Goal: Browse casually: Explore the website without a specific task or goal

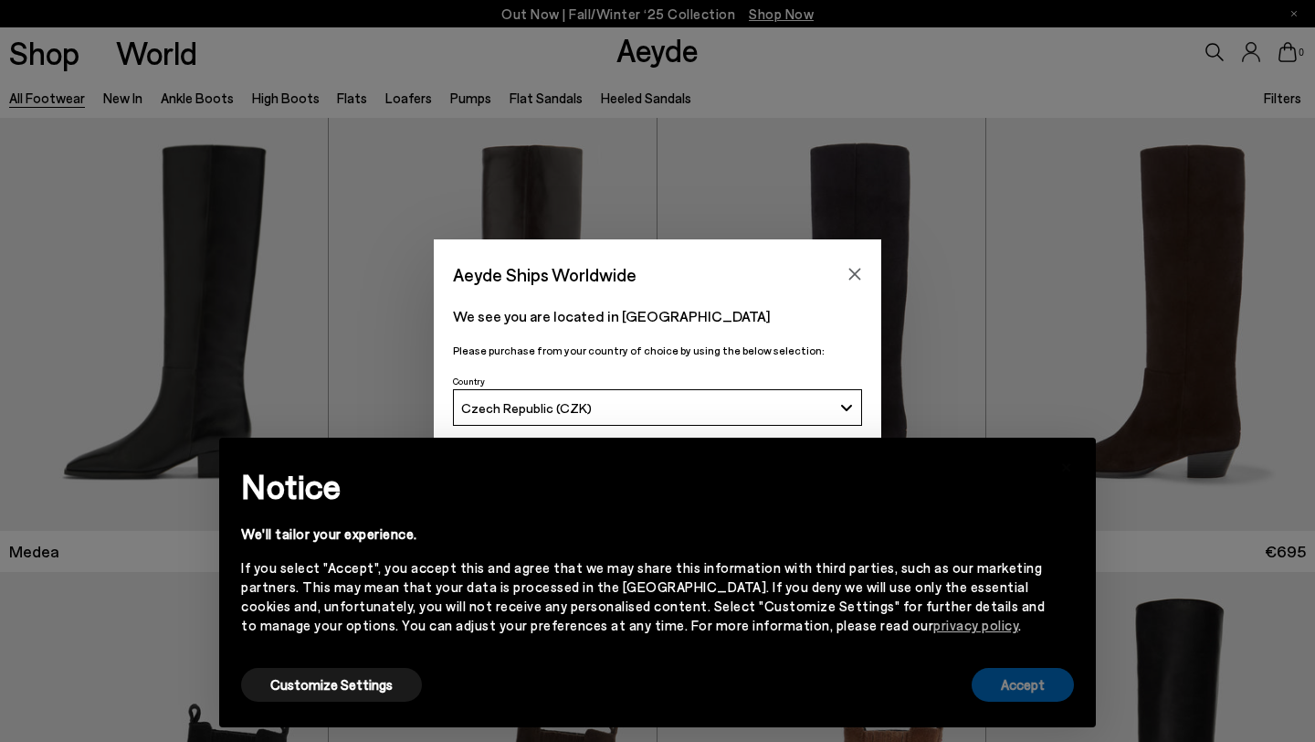
click at [1026, 695] on button "Accept" at bounding box center [1023, 685] width 102 height 34
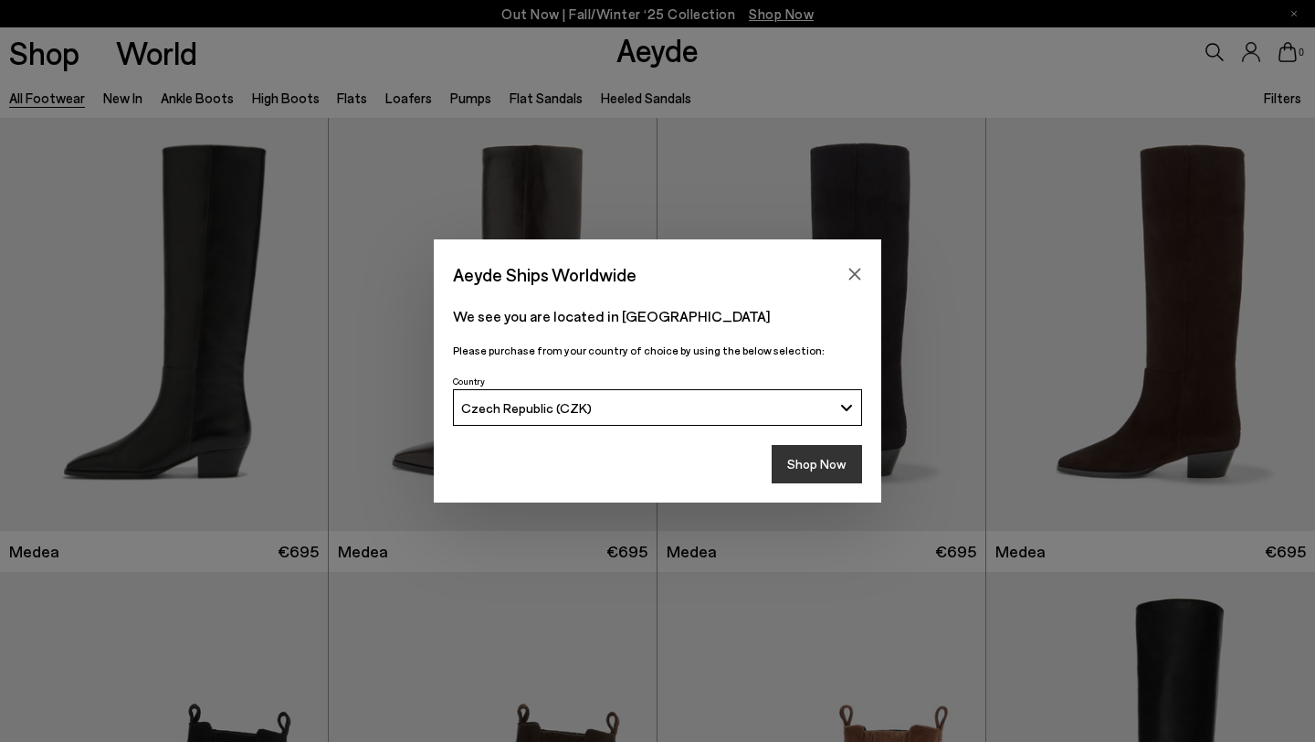
click at [829, 468] on button "Shop Now" at bounding box center [817, 464] width 90 height 38
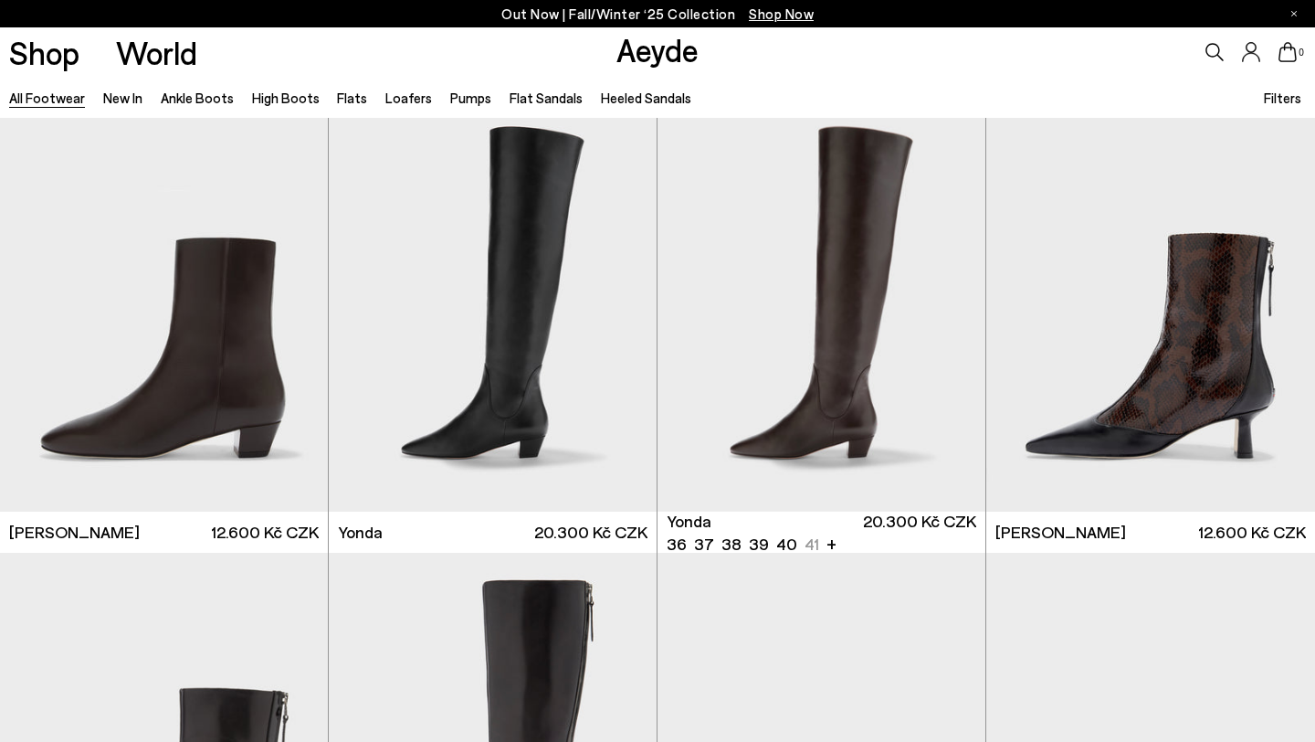
scroll to position [4102, 0]
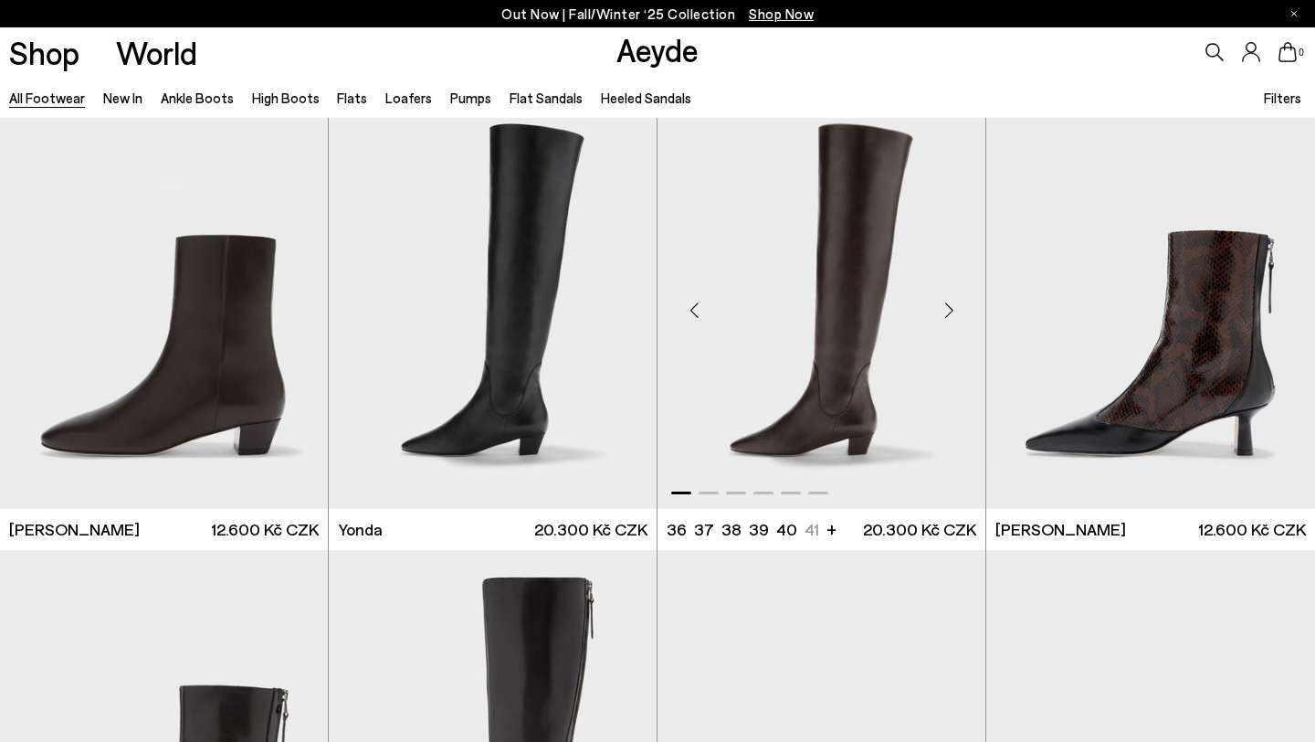
click at [950, 311] on div "Next slide" at bounding box center [949, 310] width 55 height 55
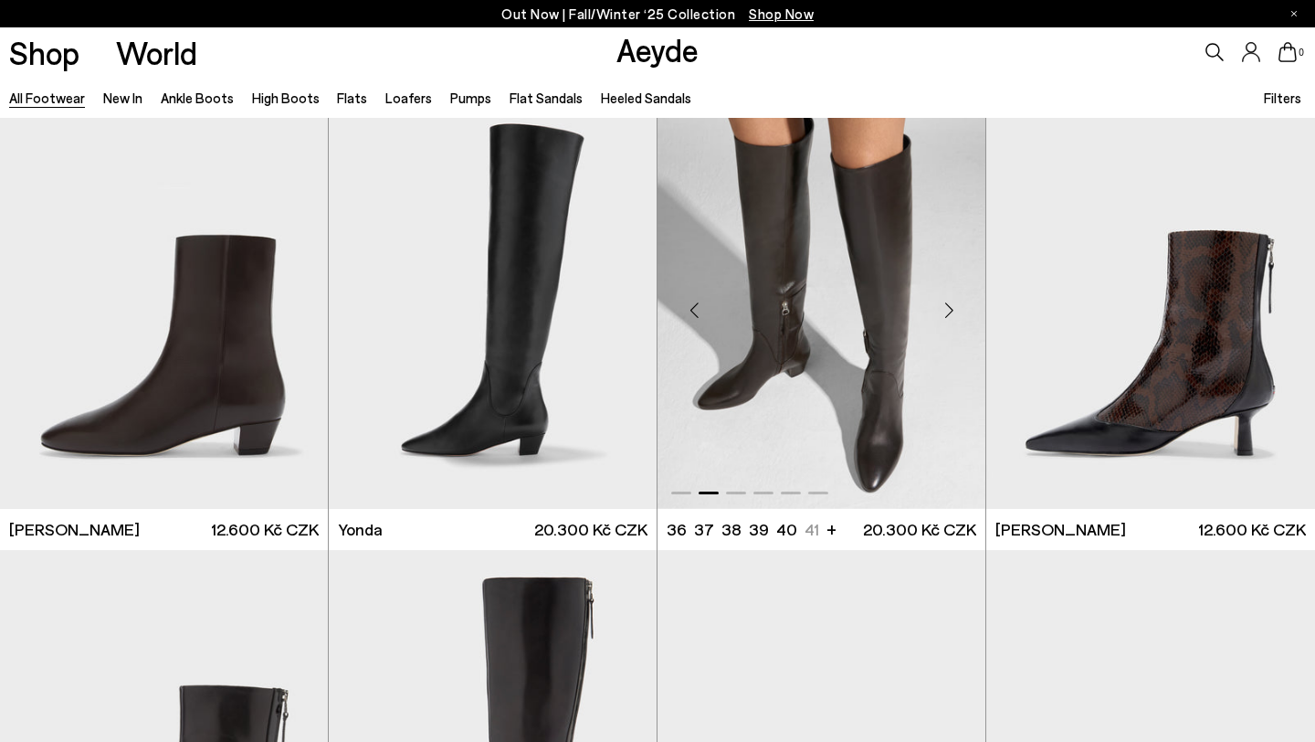
click at [952, 306] on div "Next slide" at bounding box center [949, 310] width 55 height 55
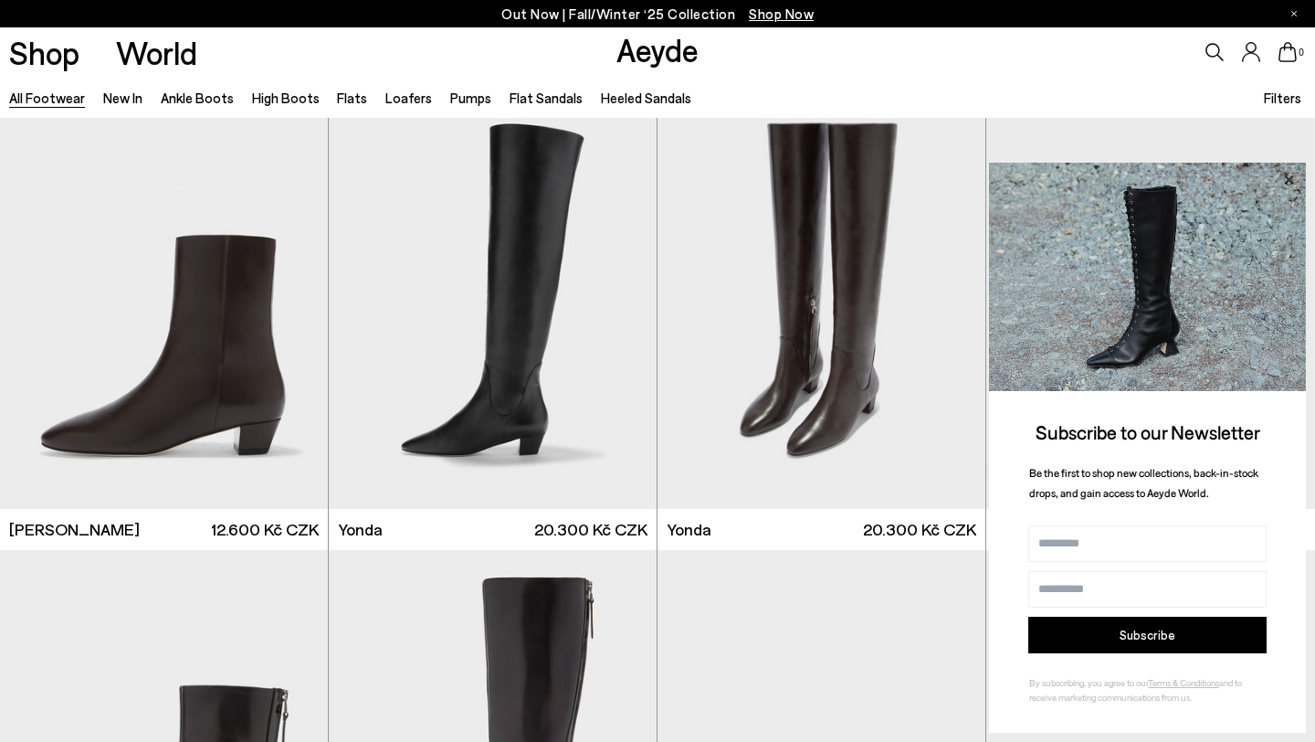
click at [1286, 177] on icon at bounding box center [1288, 178] width 9 height 9
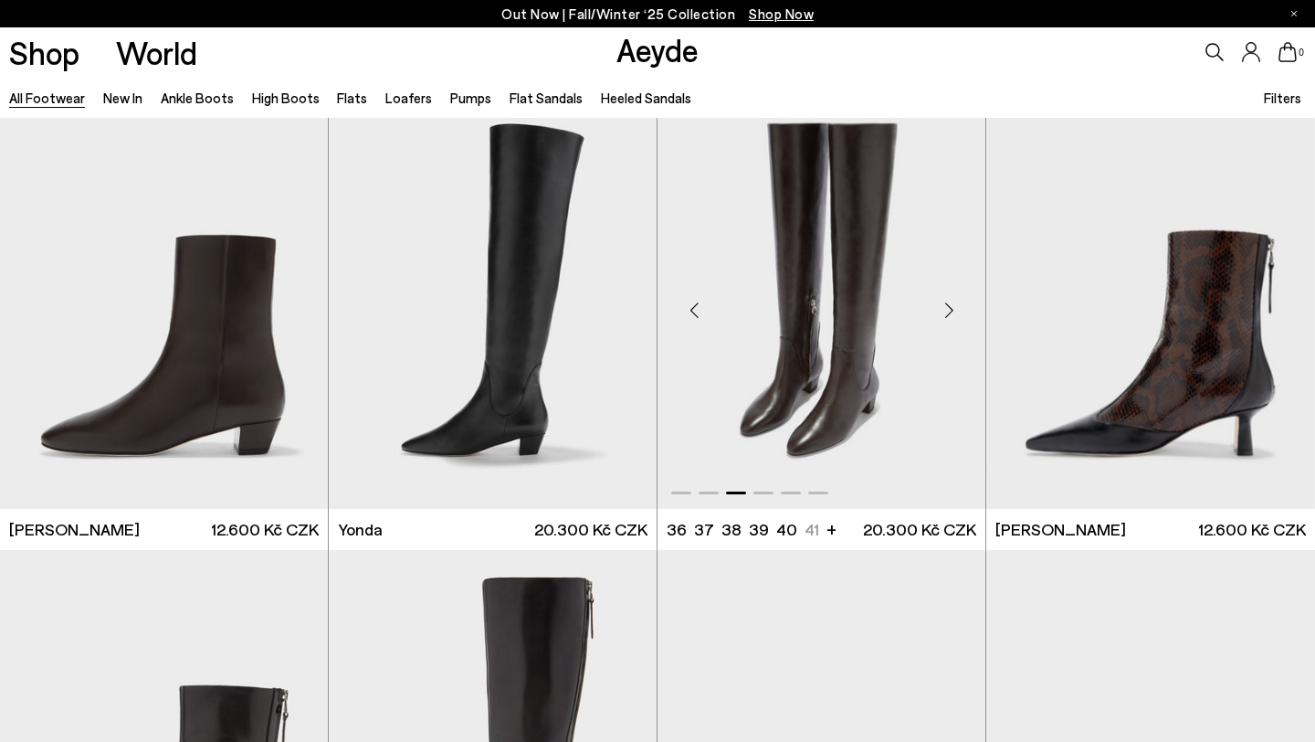
click at [955, 302] on div "Next slide" at bounding box center [949, 310] width 55 height 55
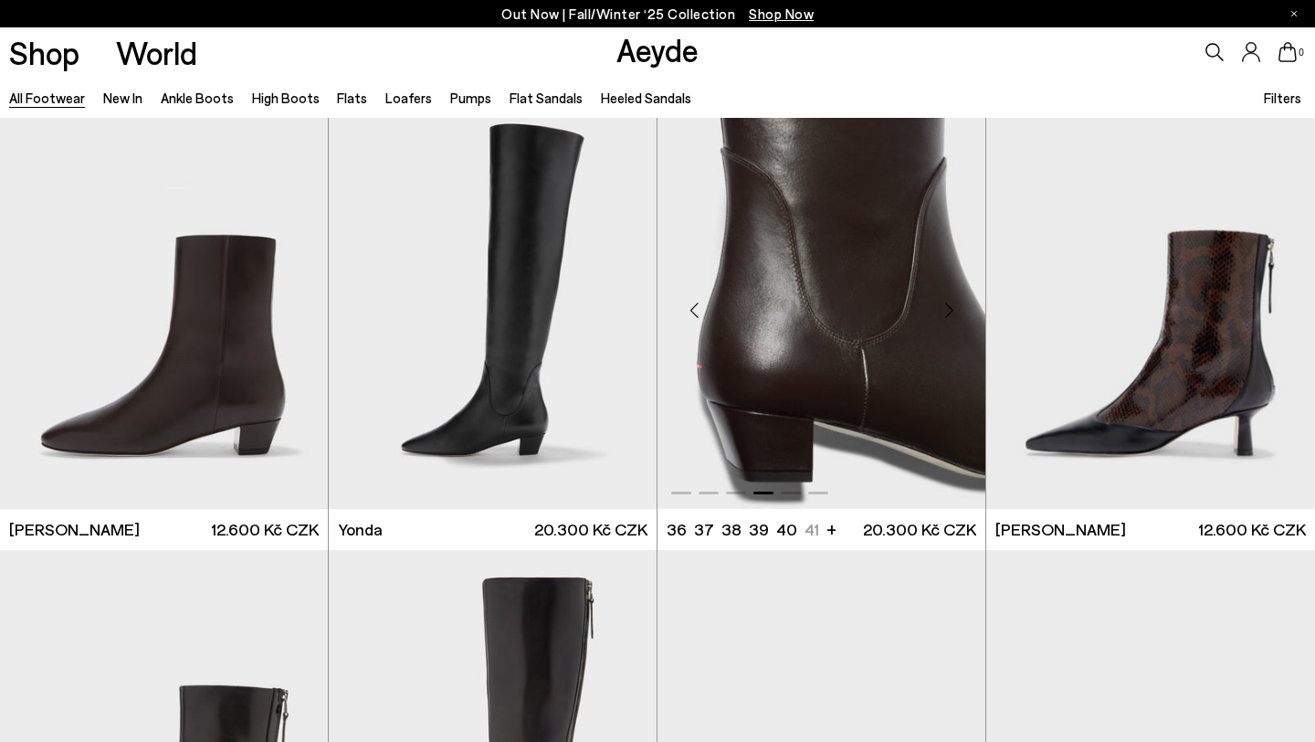
click at [953, 305] on div "Next slide" at bounding box center [949, 310] width 55 height 55
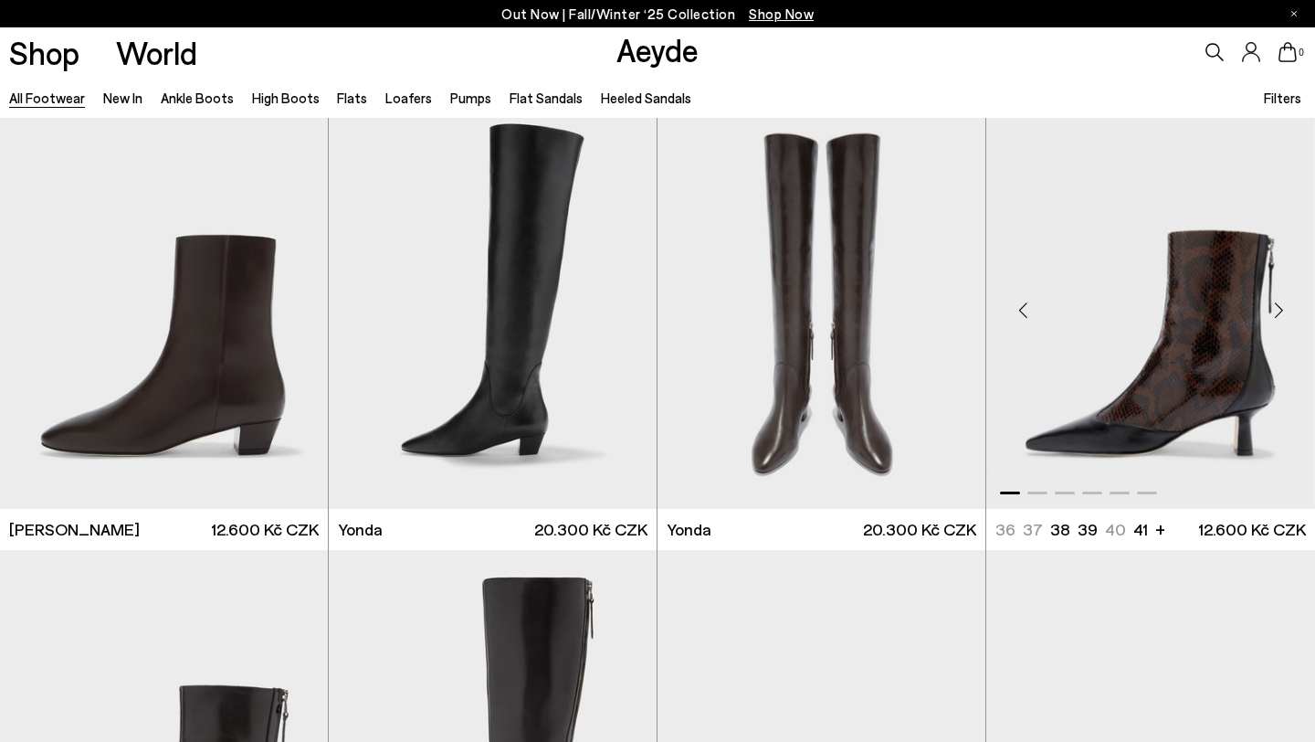
click at [1280, 305] on div "Next slide" at bounding box center [1278, 310] width 55 height 55
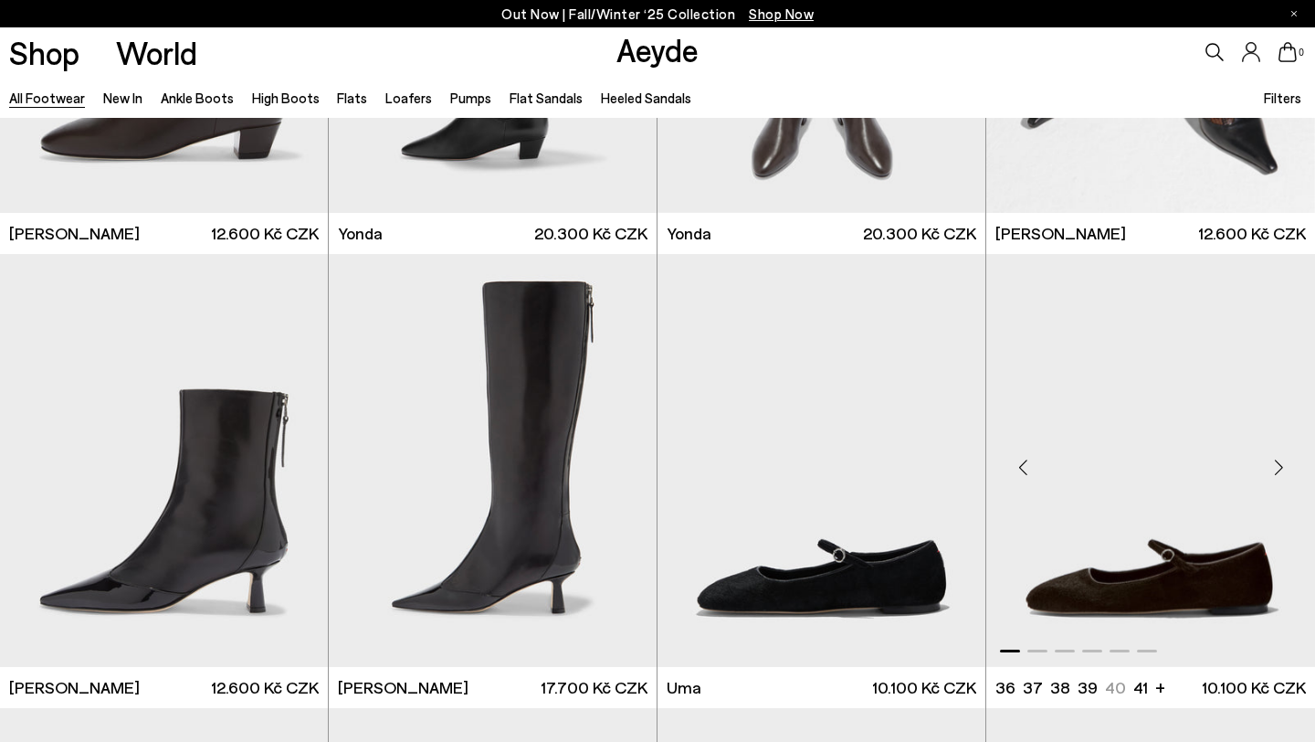
scroll to position [4363, 0]
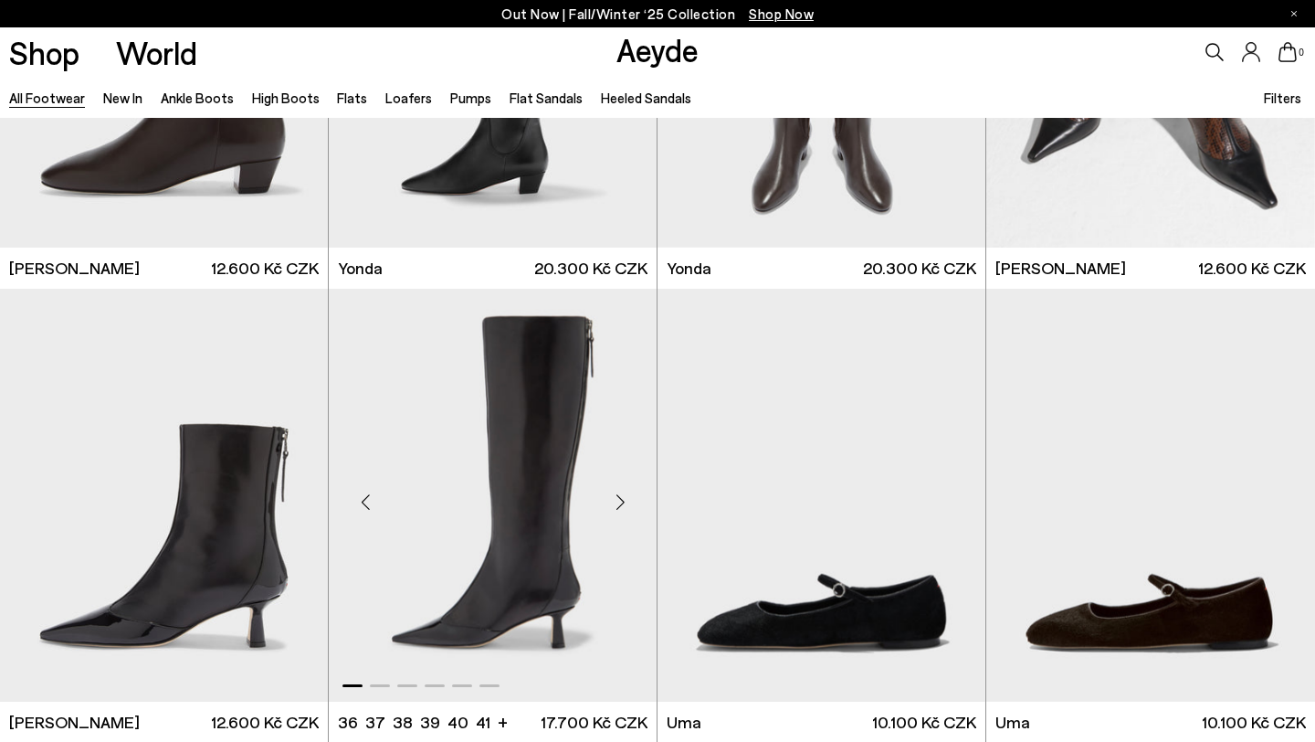
click at [623, 500] on div "Next slide" at bounding box center [620, 502] width 55 height 55
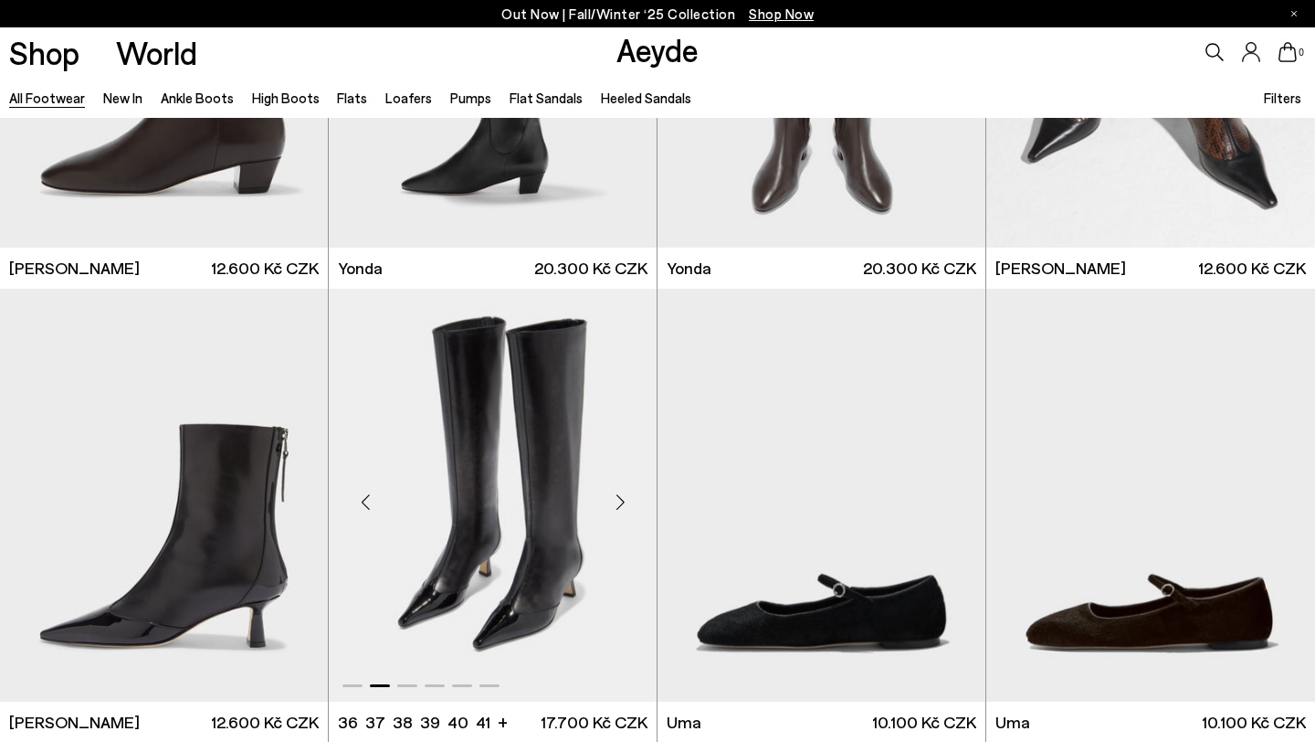
click at [623, 500] on div "Next slide" at bounding box center [620, 502] width 55 height 55
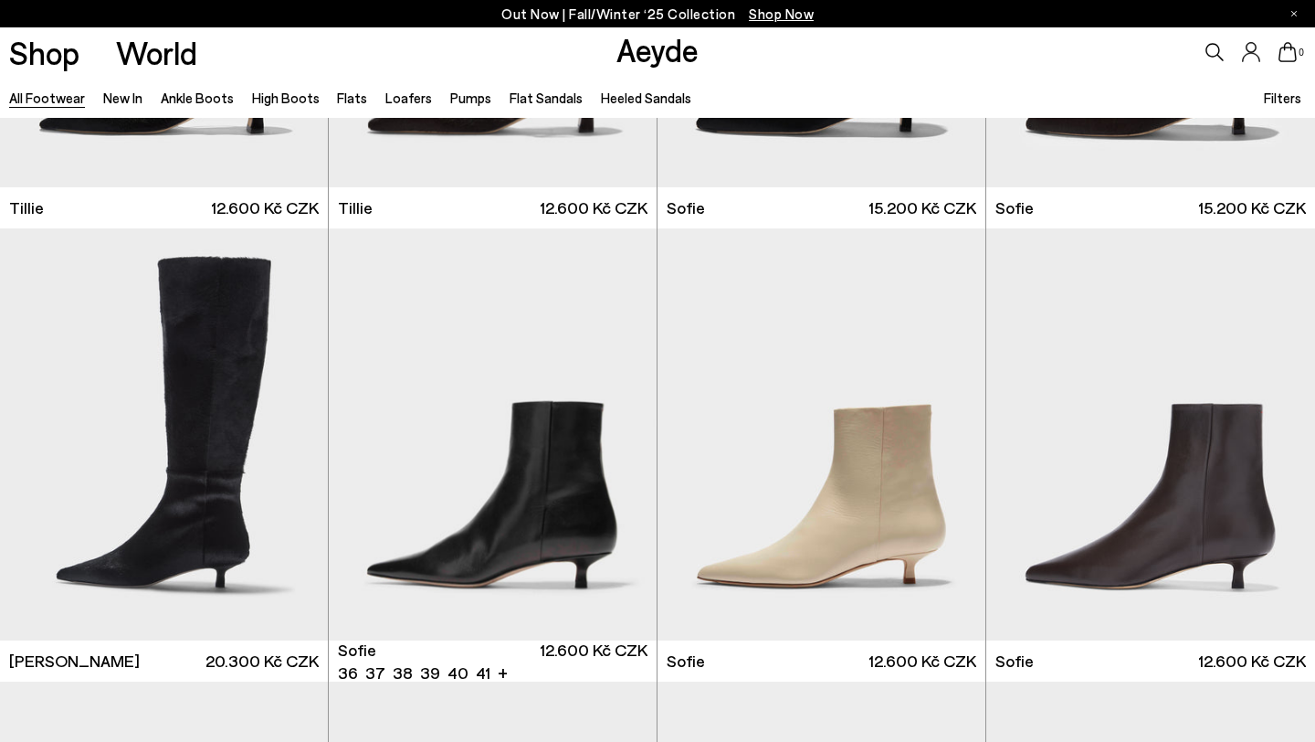
scroll to position [5335, 0]
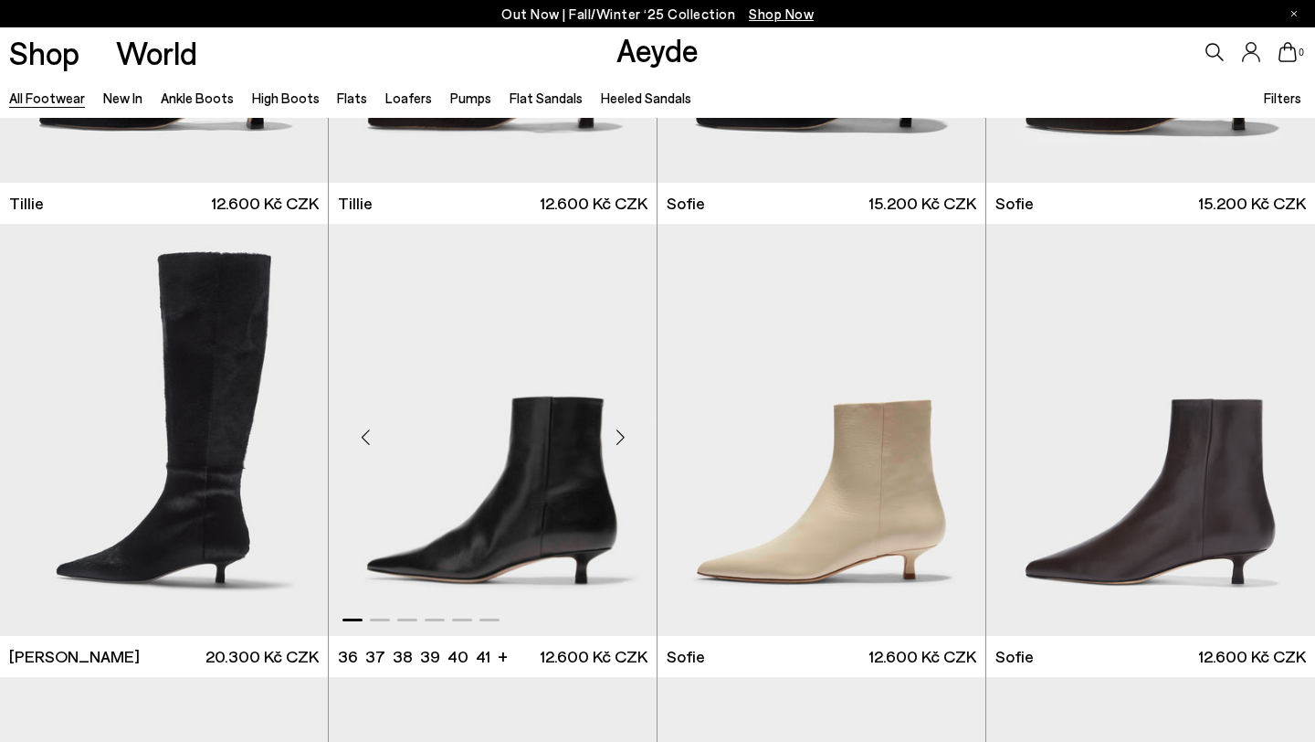
click at [622, 432] on div "Next slide" at bounding box center [620, 437] width 55 height 55
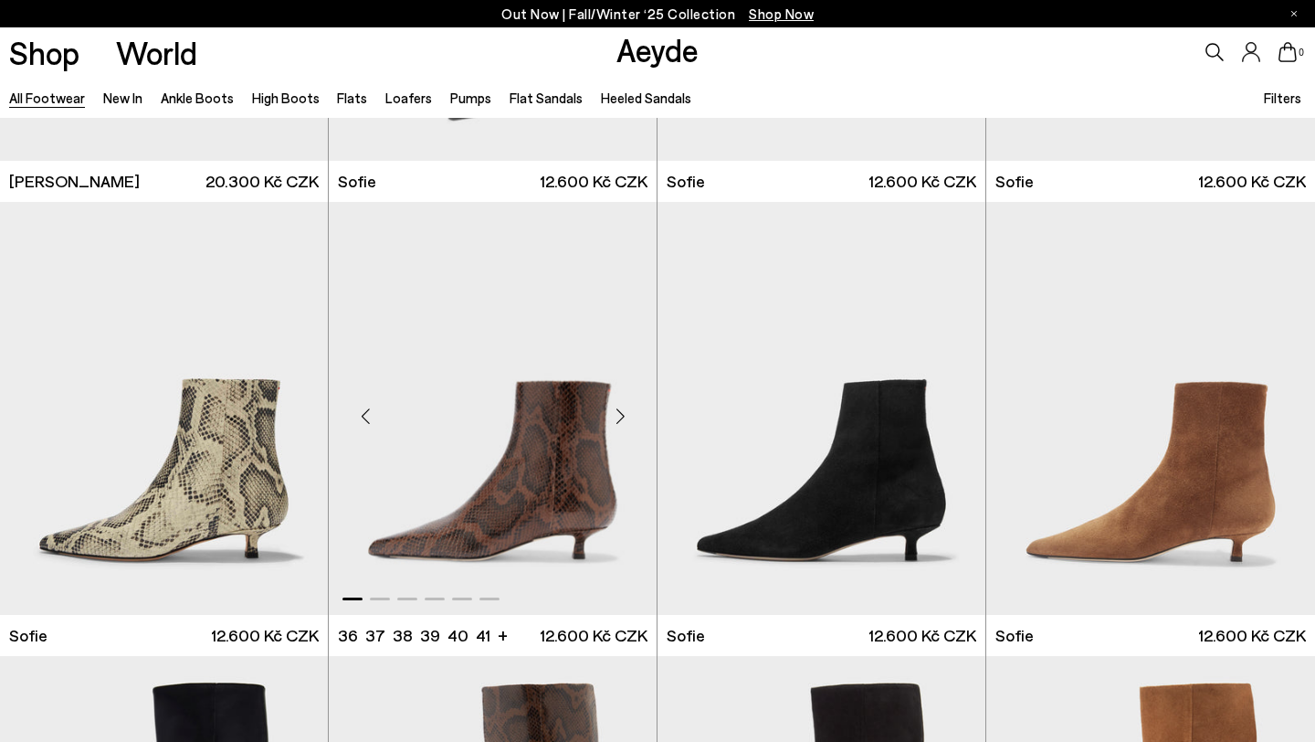
scroll to position [5811, 0]
click at [623, 409] on div "Next slide" at bounding box center [620, 414] width 55 height 55
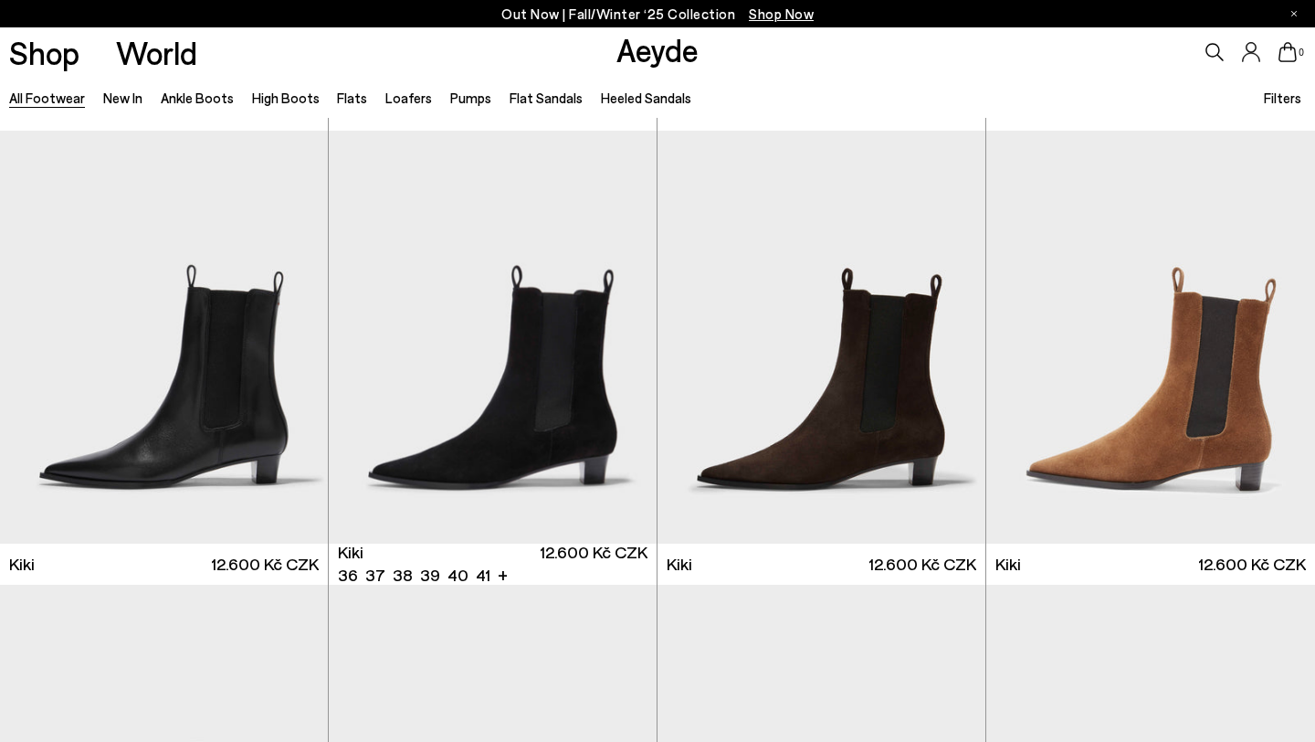
scroll to position [6799, 0]
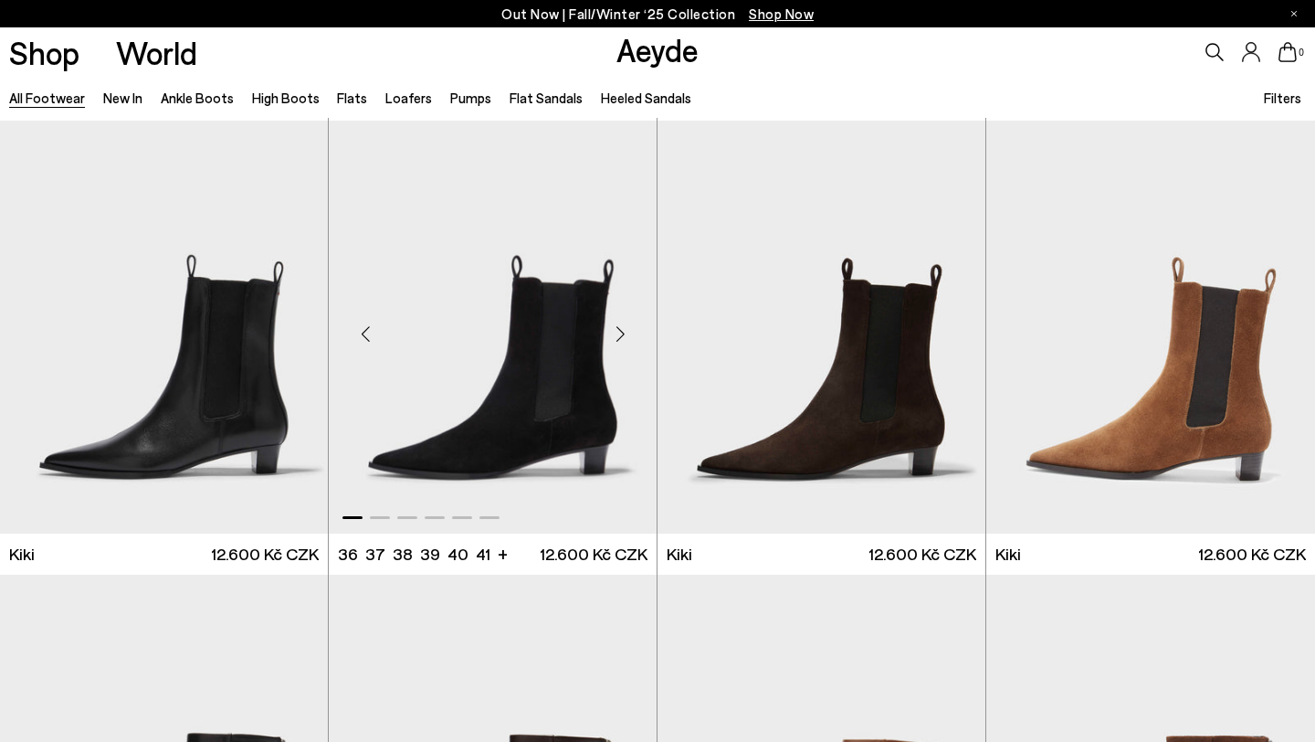
click at [619, 332] on div "Next slide" at bounding box center [620, 334] width 55 height 55
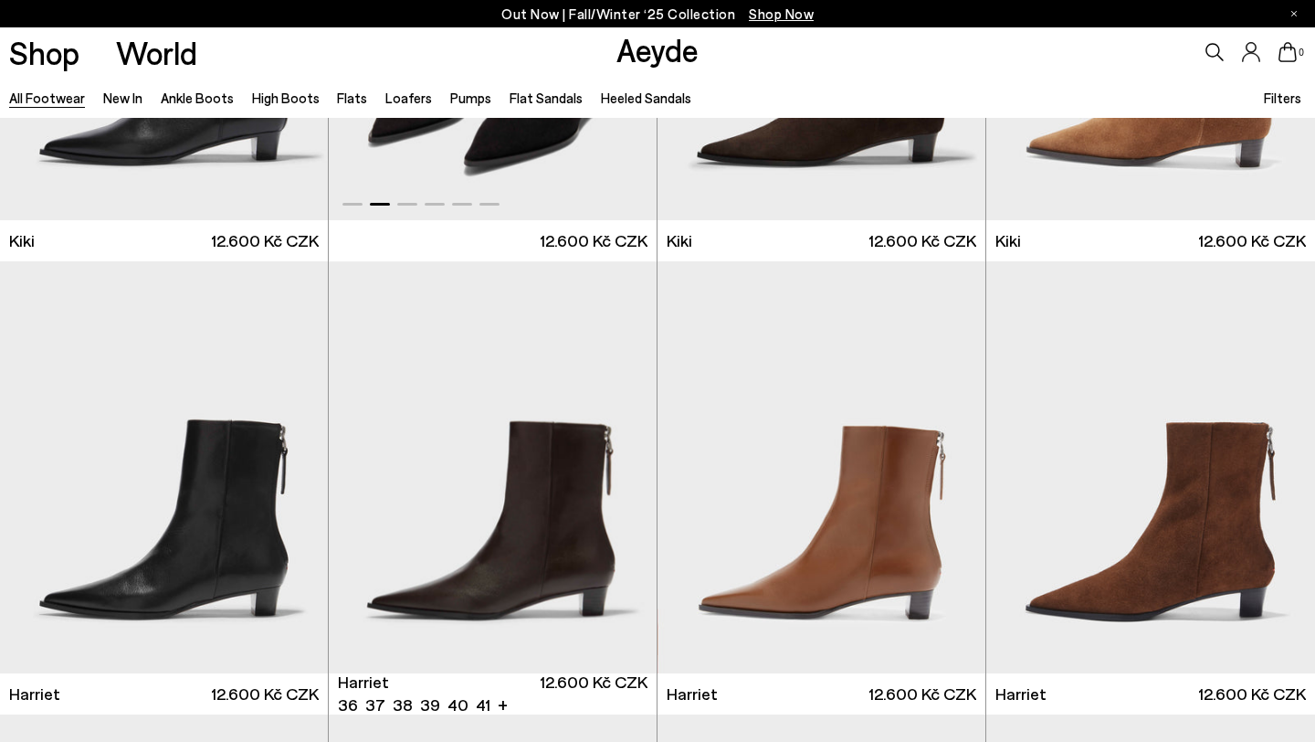
scroll to position [7115, 0]
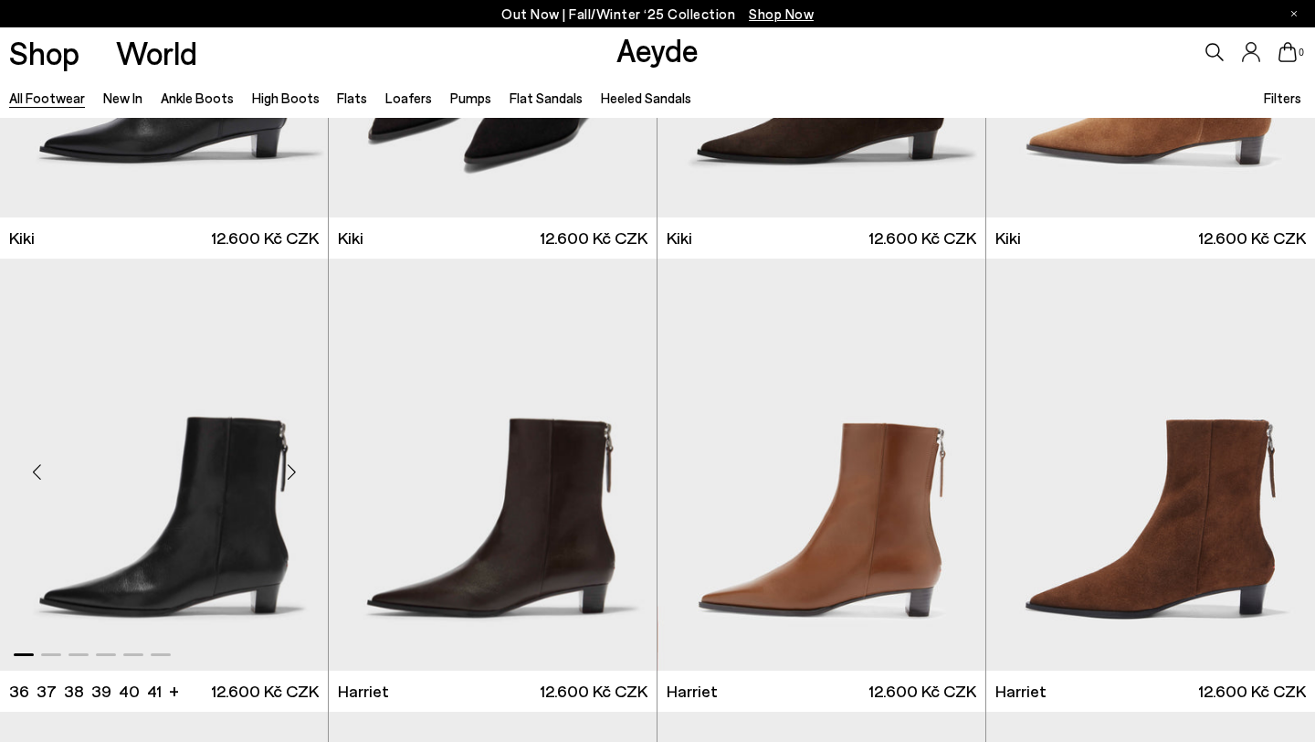
click at [294, 470] on div "Next slide" at bounding box center [291, 471] width 55 height 55
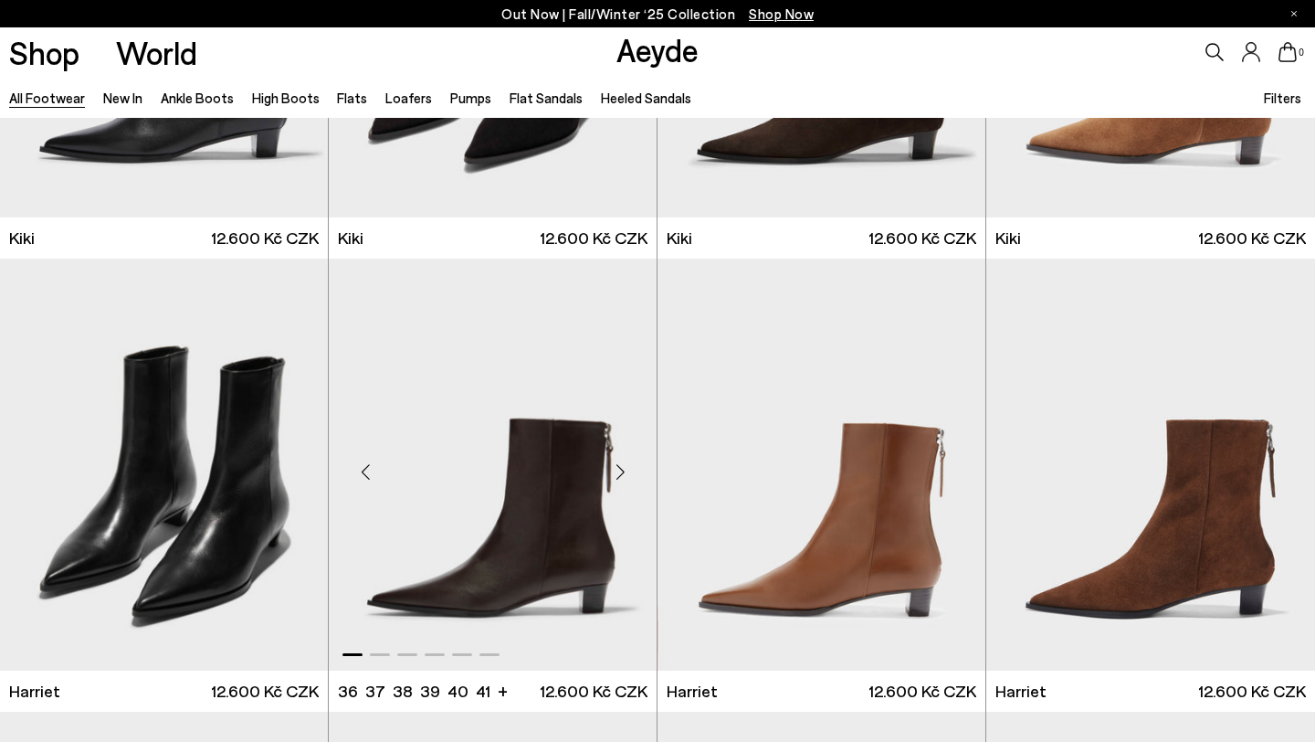
click at [621, 470] on div "Next slide" at bounding box center [620, 471] width 55 height 55
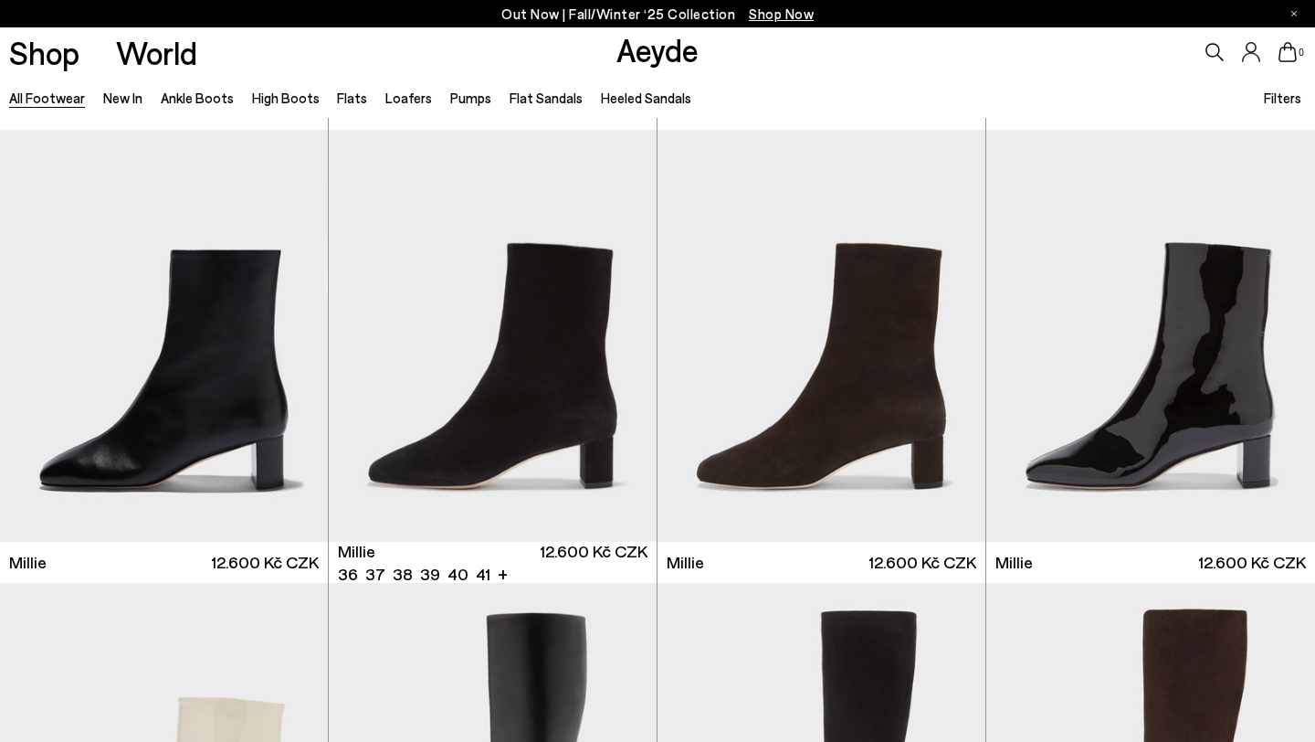
scroll to position [7698, 0]
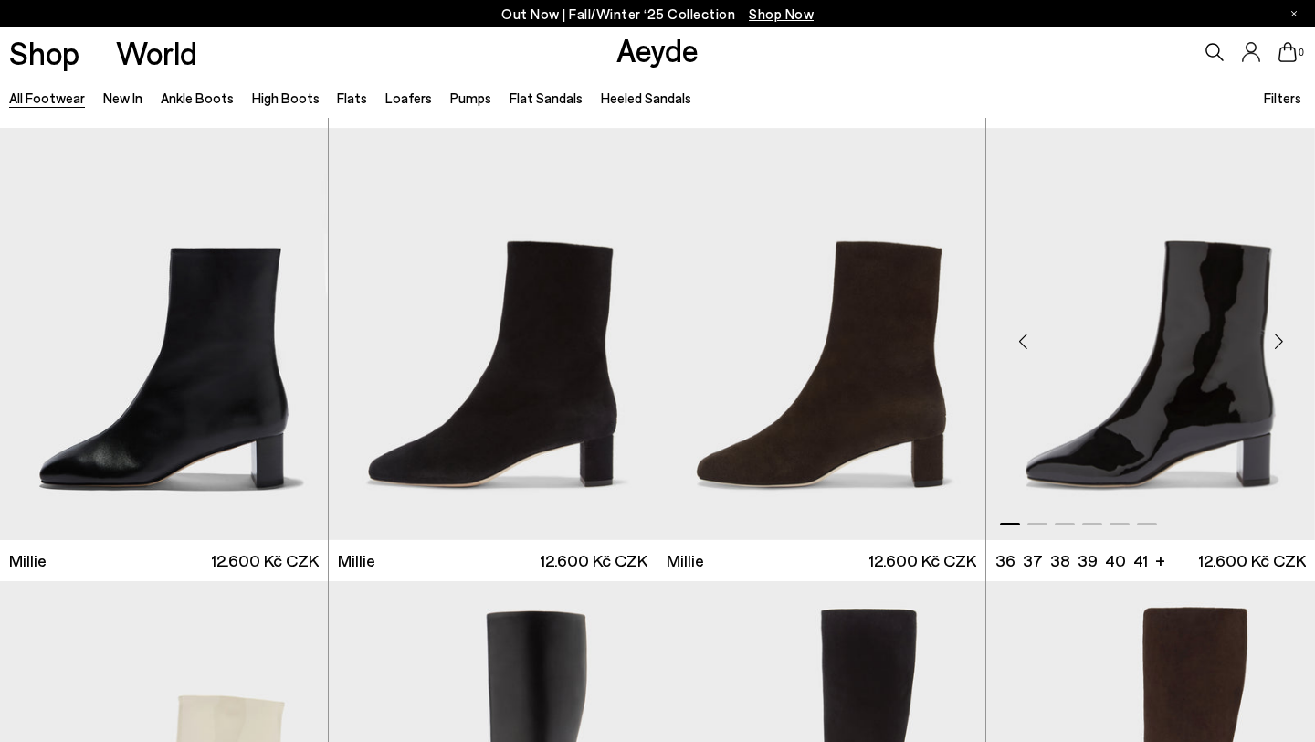
click at [1280, 342] on div "Next slide" at bounding box center [1278, 341] width 55 height 55
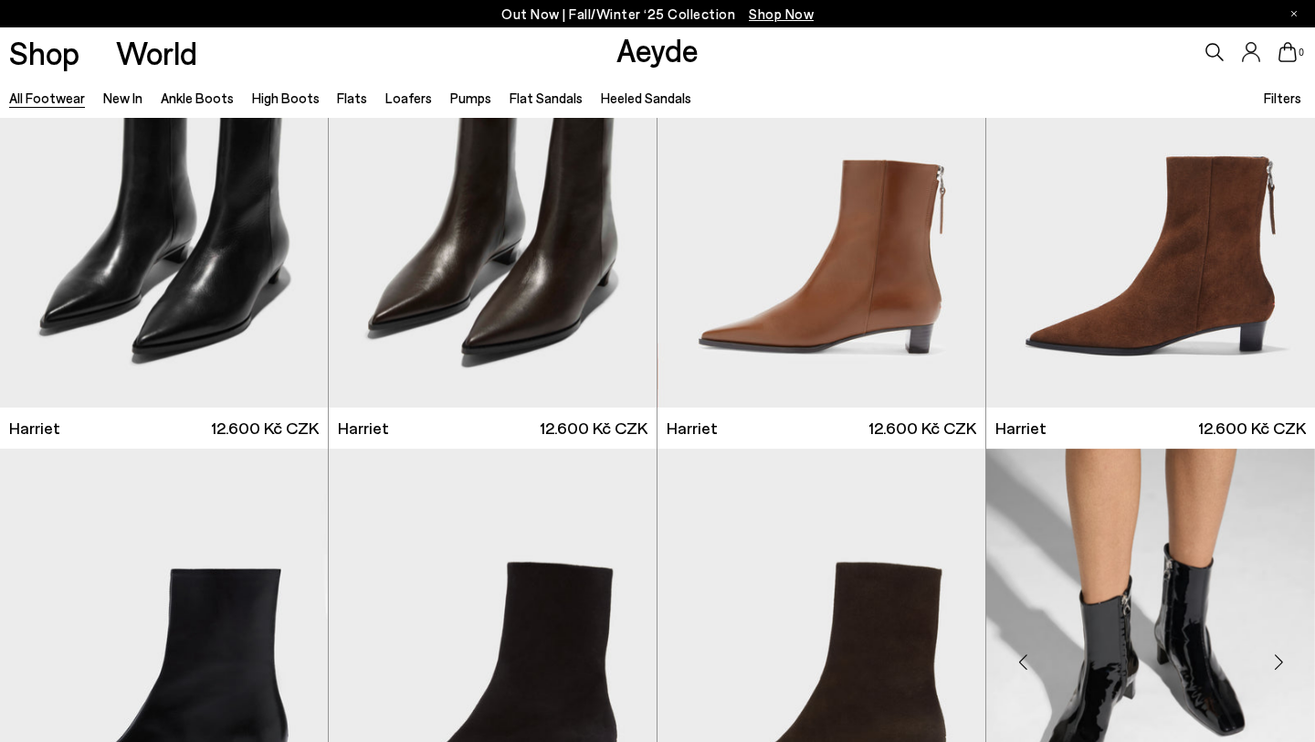
scroll to position [7365, 0]
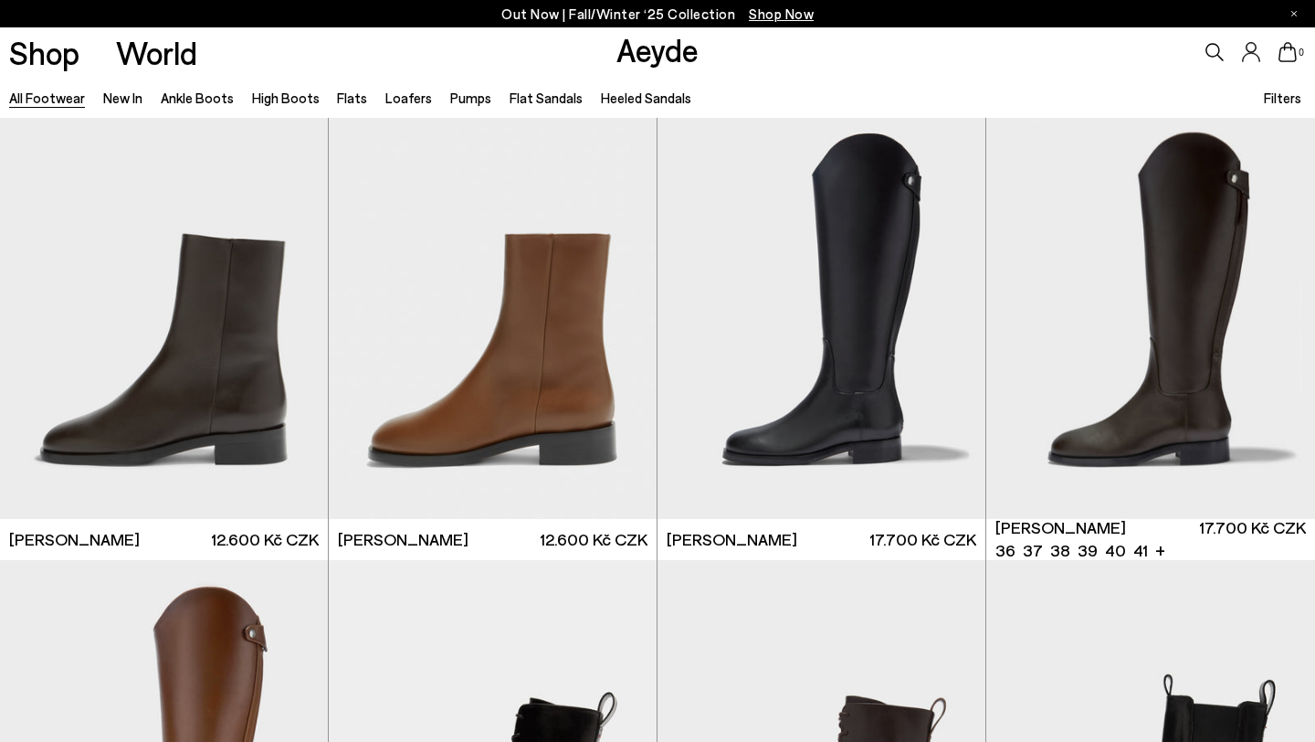
scroll to position [10437, 0]
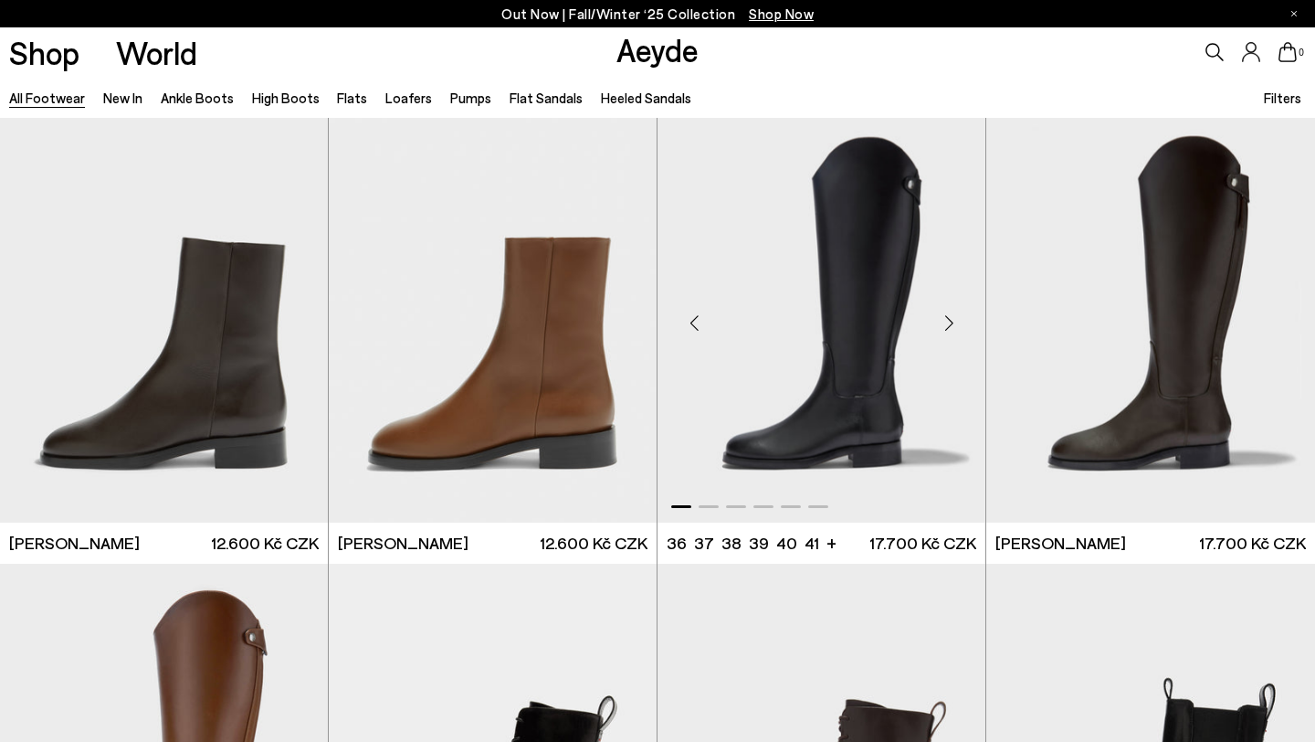
click at [955, 316] on div "Next slide" at bounding box center [949, 323] width 55 height 55
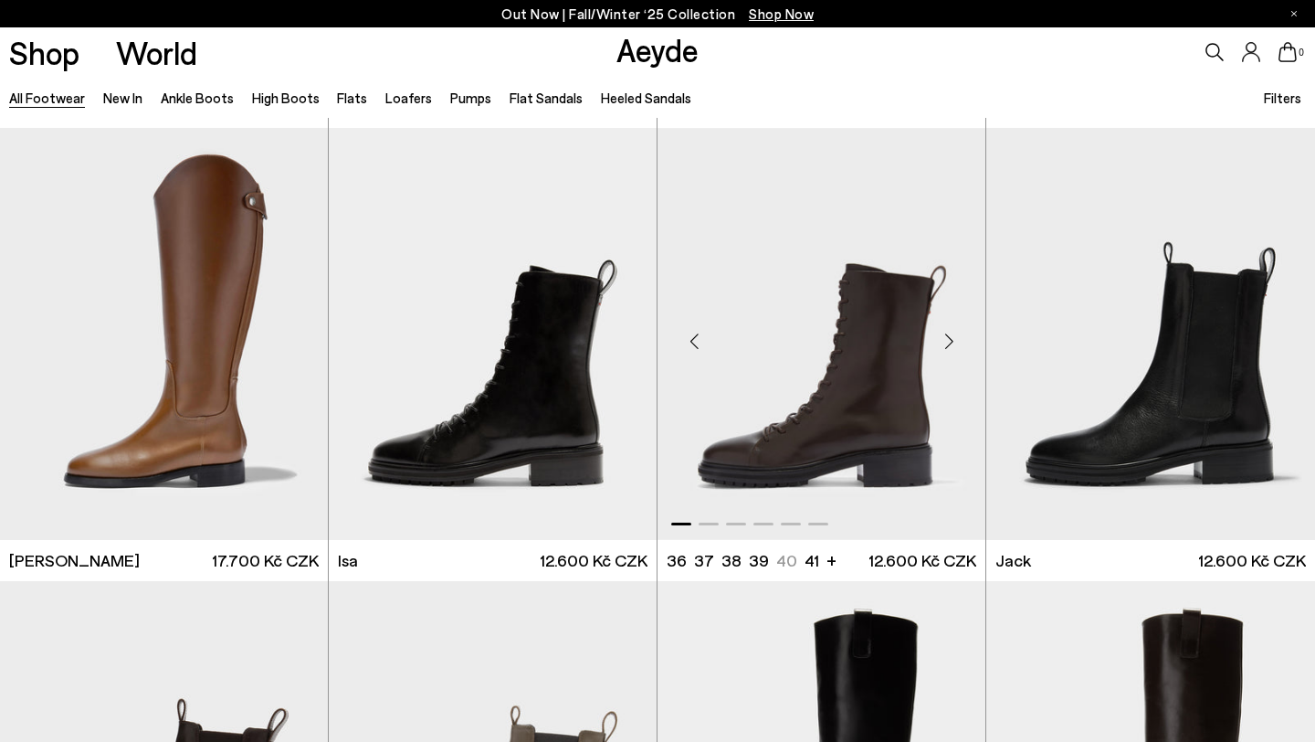
scroll to position [10874, 0]
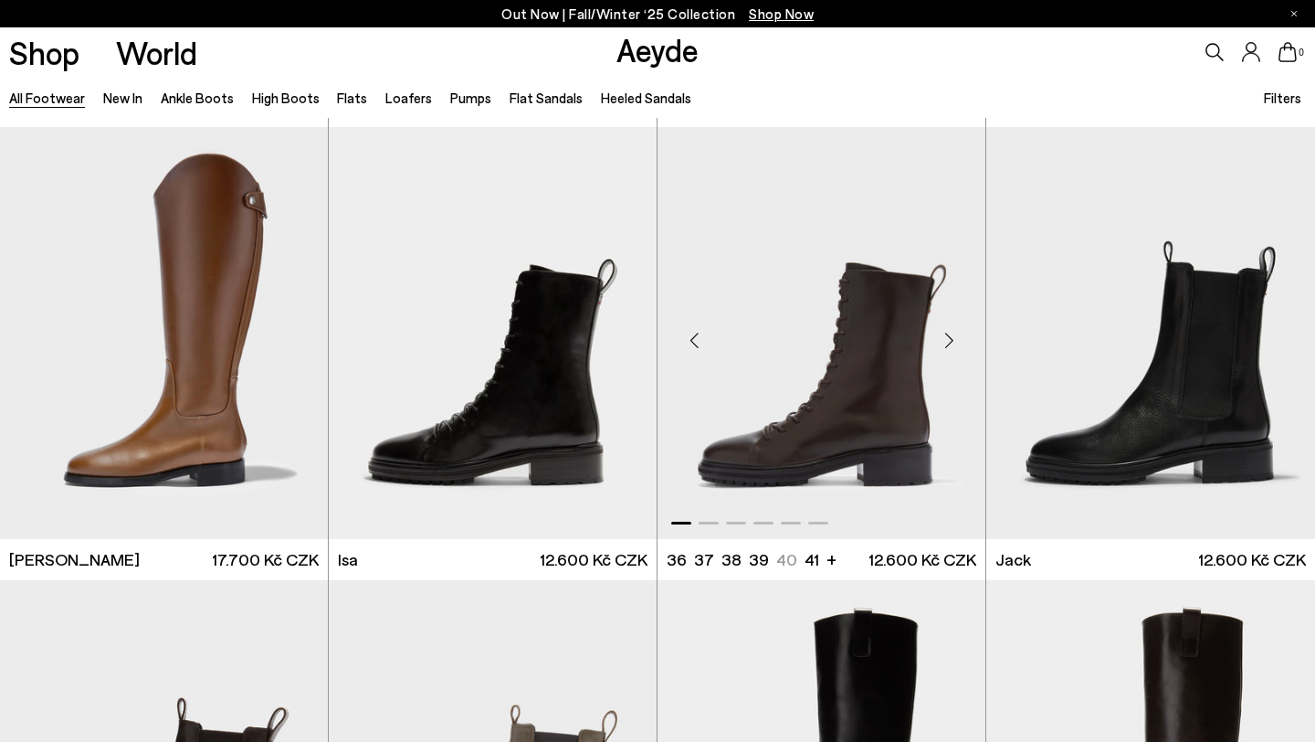
click at [951, 332] on div "Next slide" at bounding box center [949, 339] width 55 height 55
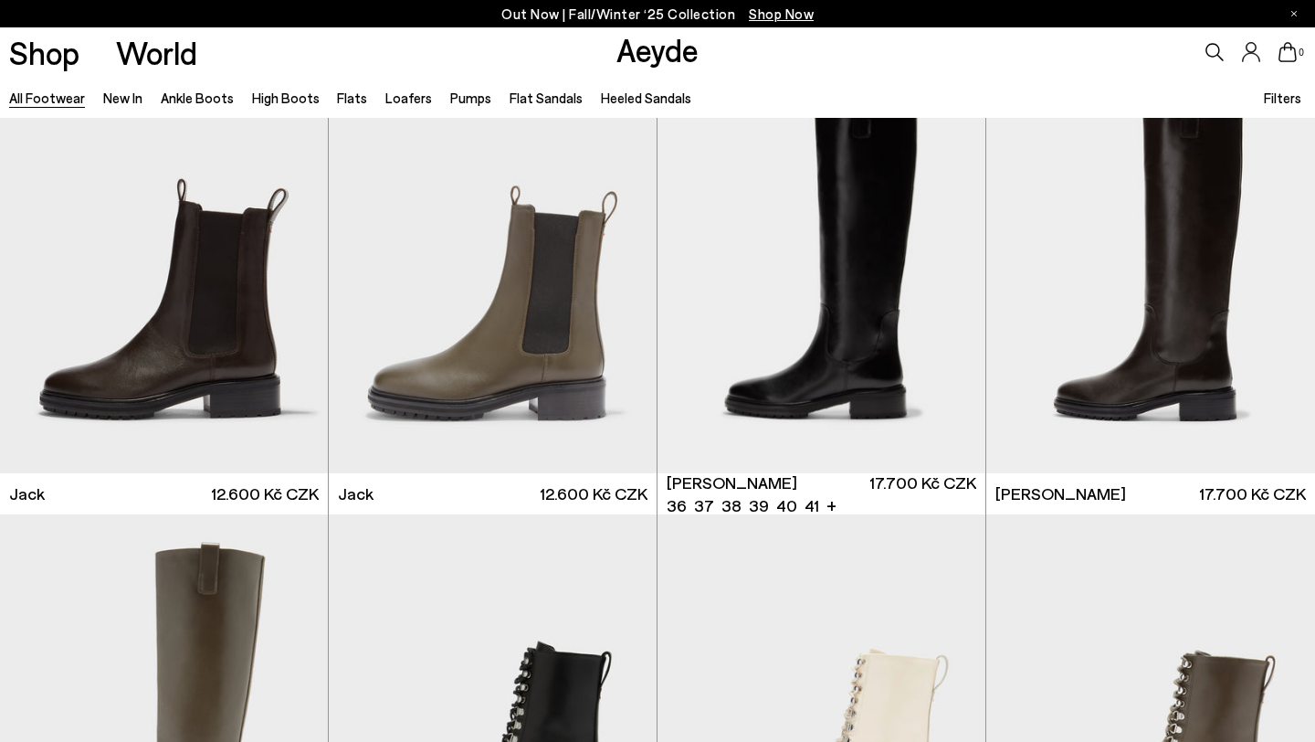
scroll to position [11302, 0]
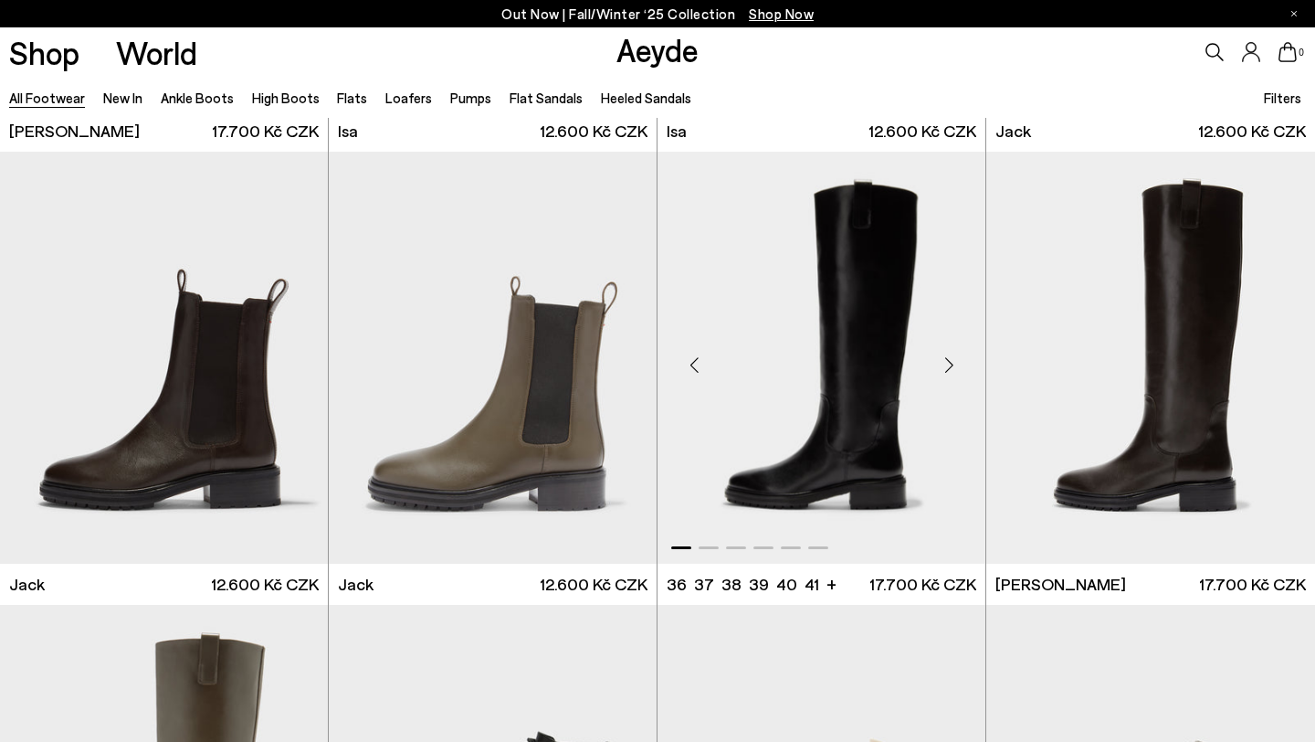
click at [948, 363] on div "Next slide" at bounding box center [949, 365] width 55 height 55
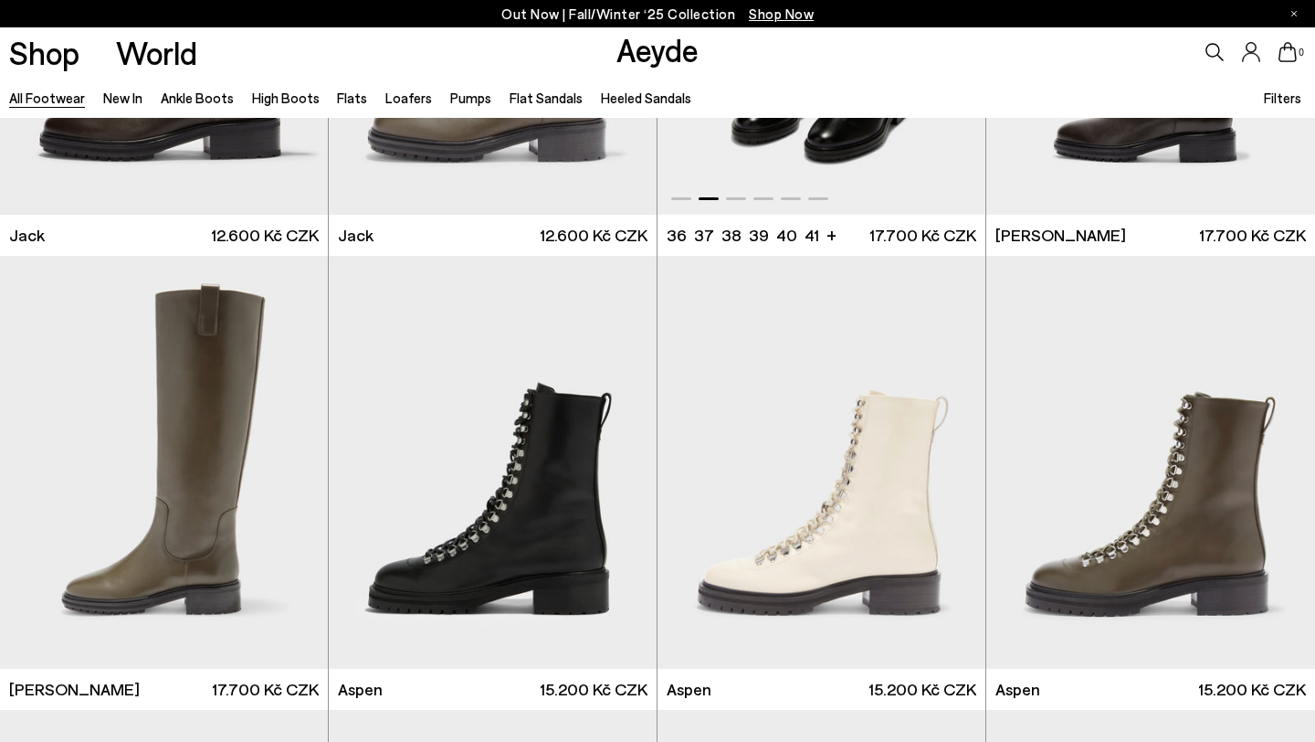
scroll to position [11655, 0]
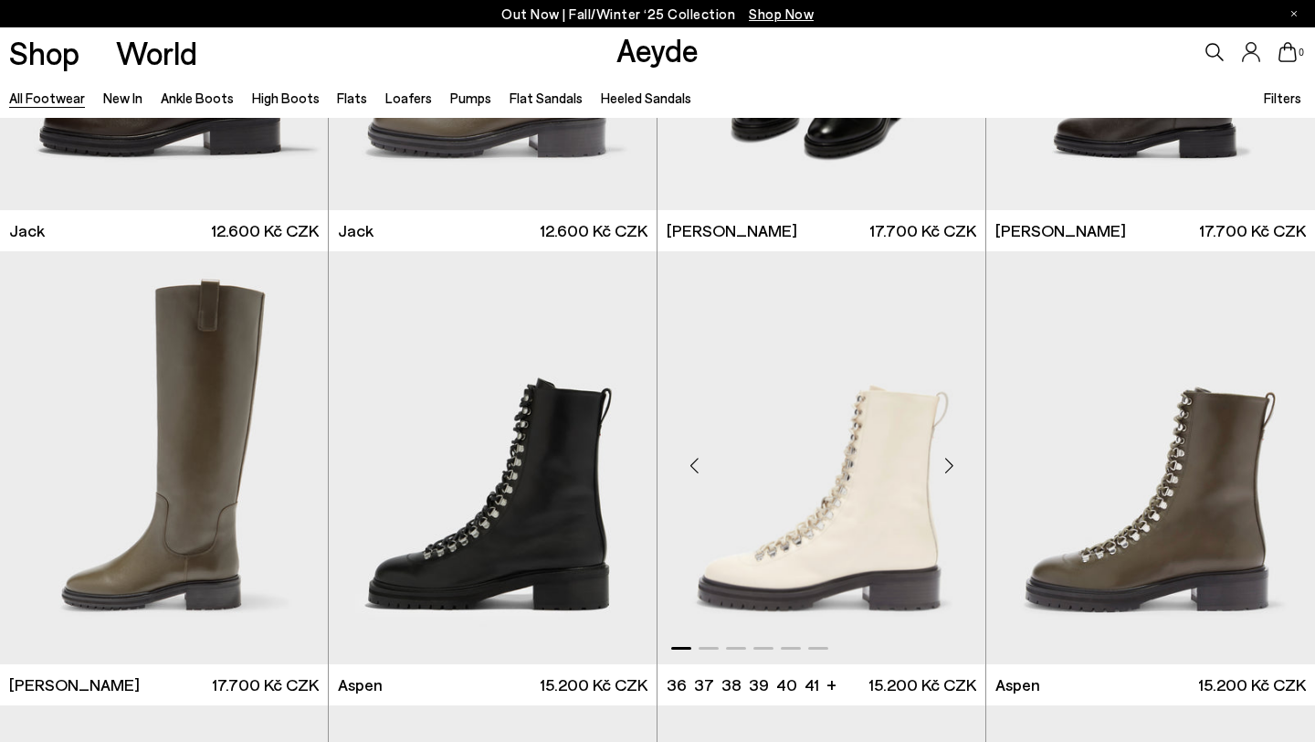
click at [947, 462] on div "Next slide" at bounding box center [949, 465] width 55 height 55
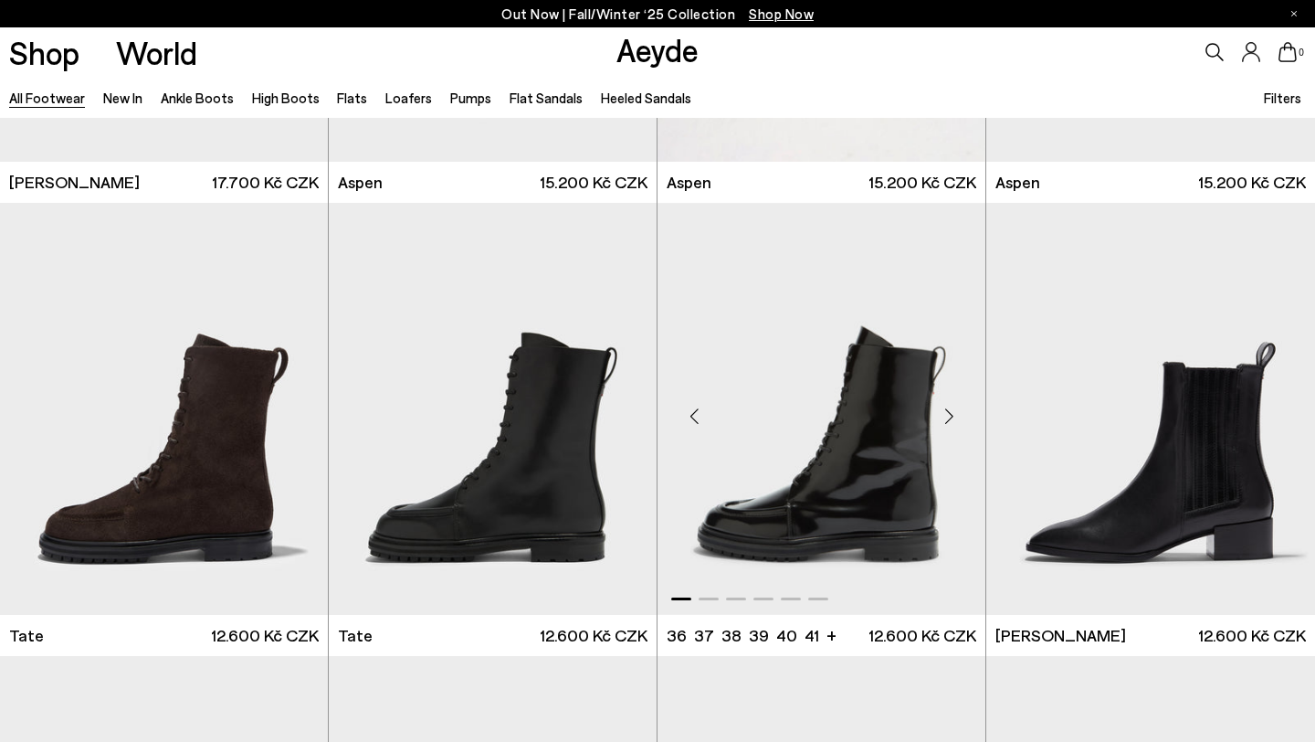
scroll to position [12159, 0]
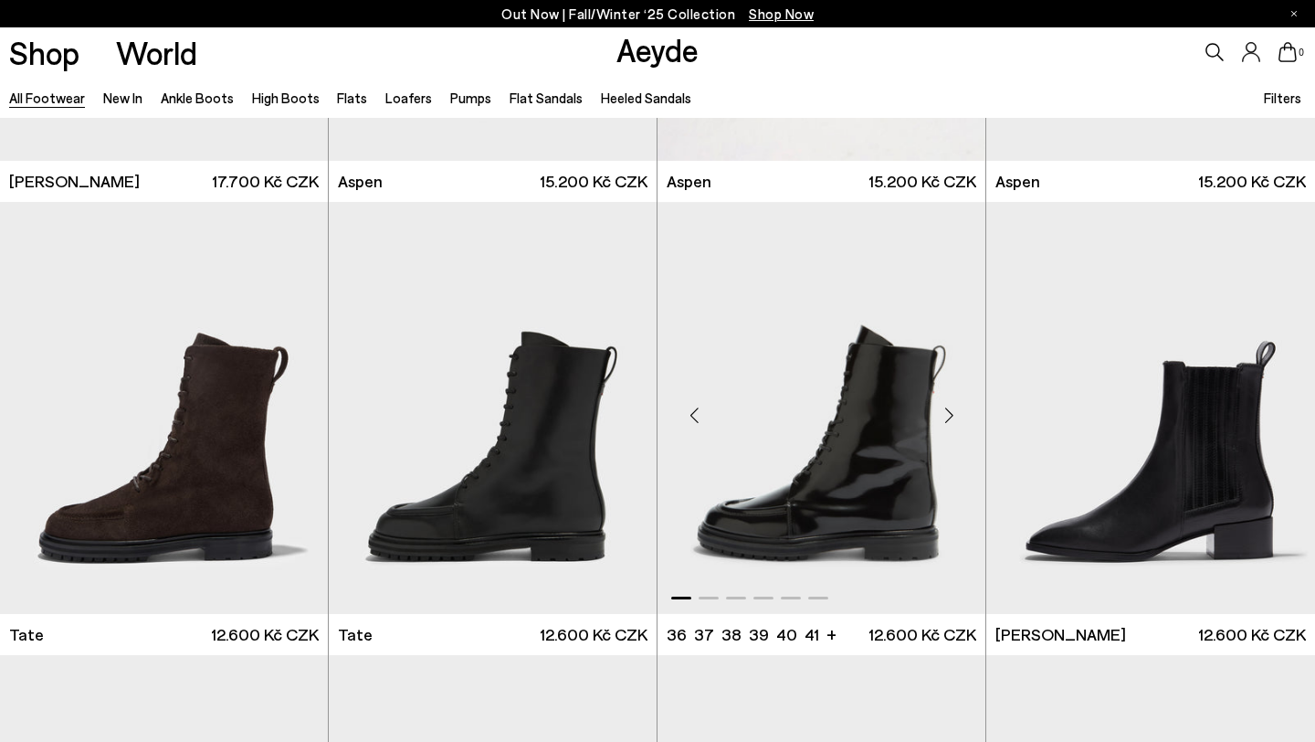
click at [951, 411] on div "Next slide" at bounding box center [949, 415] width 55 height 55
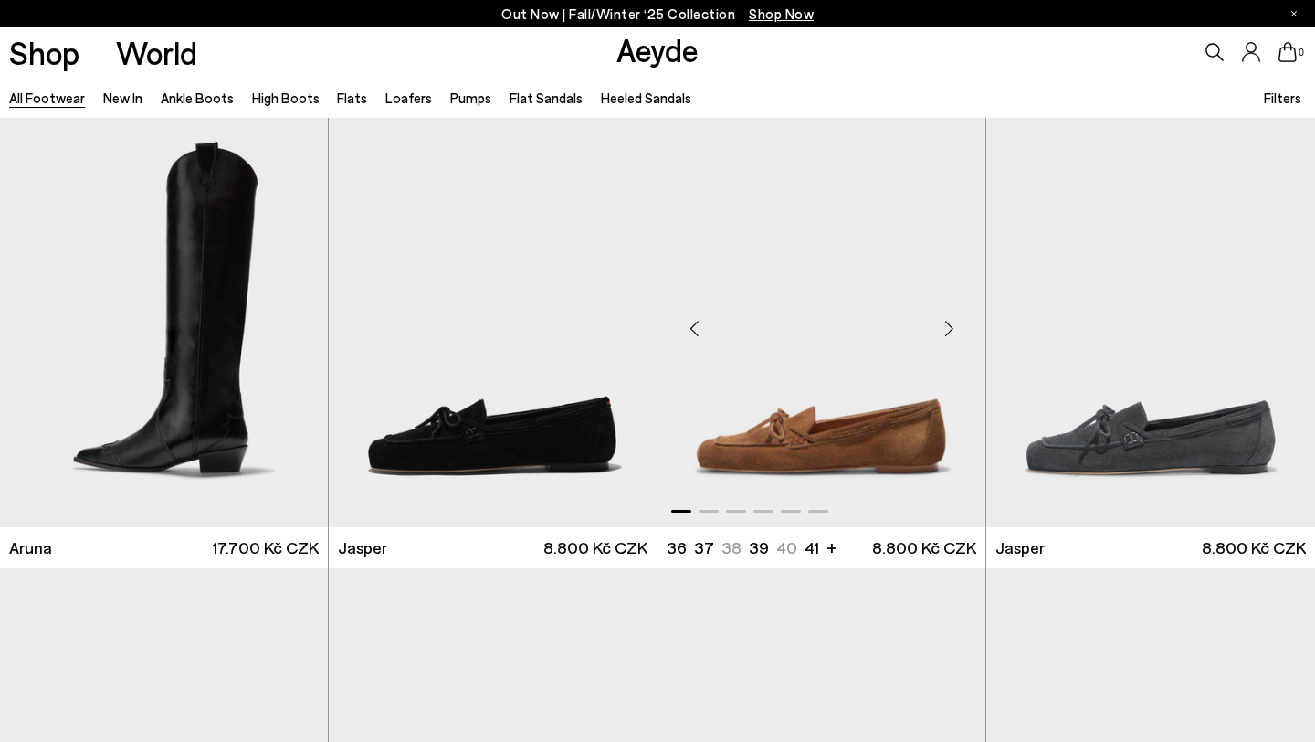
scroll to position [14061, 0]
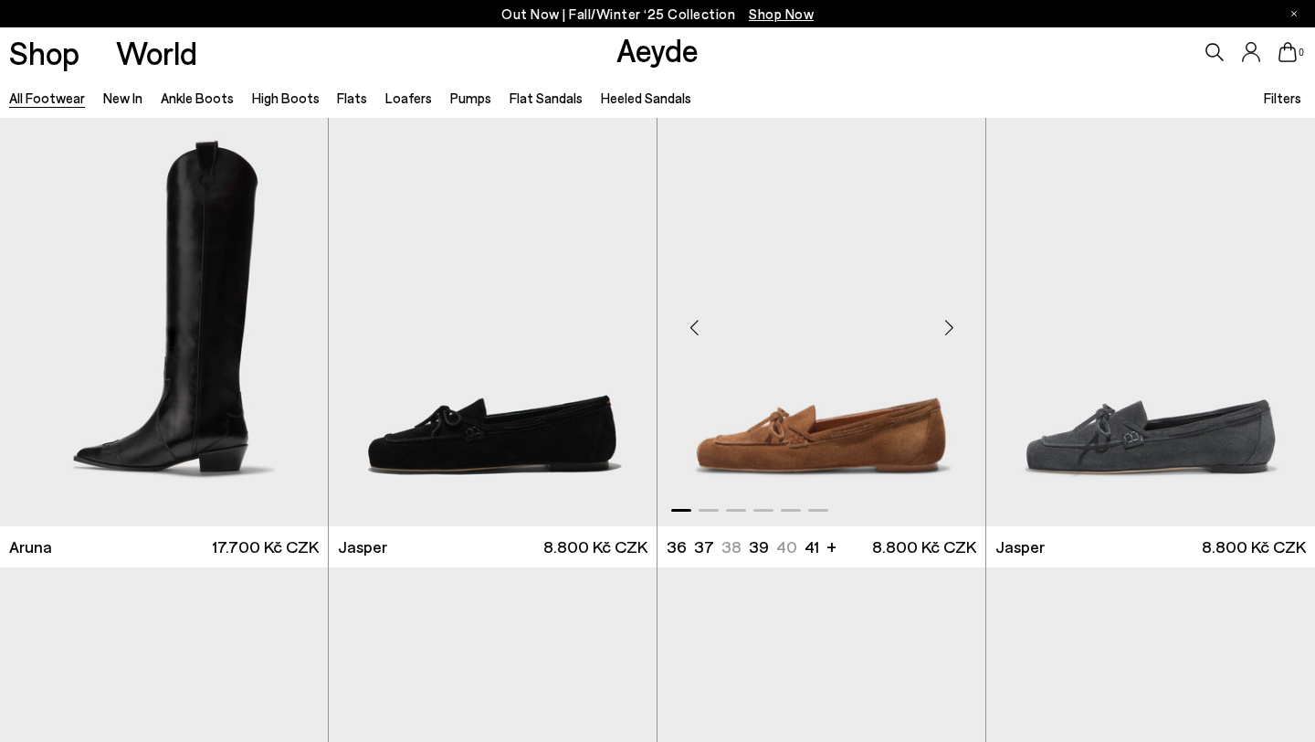
click at [951, 321] on div "Next slide" at bounding box center [949, 327] width 55 height 55
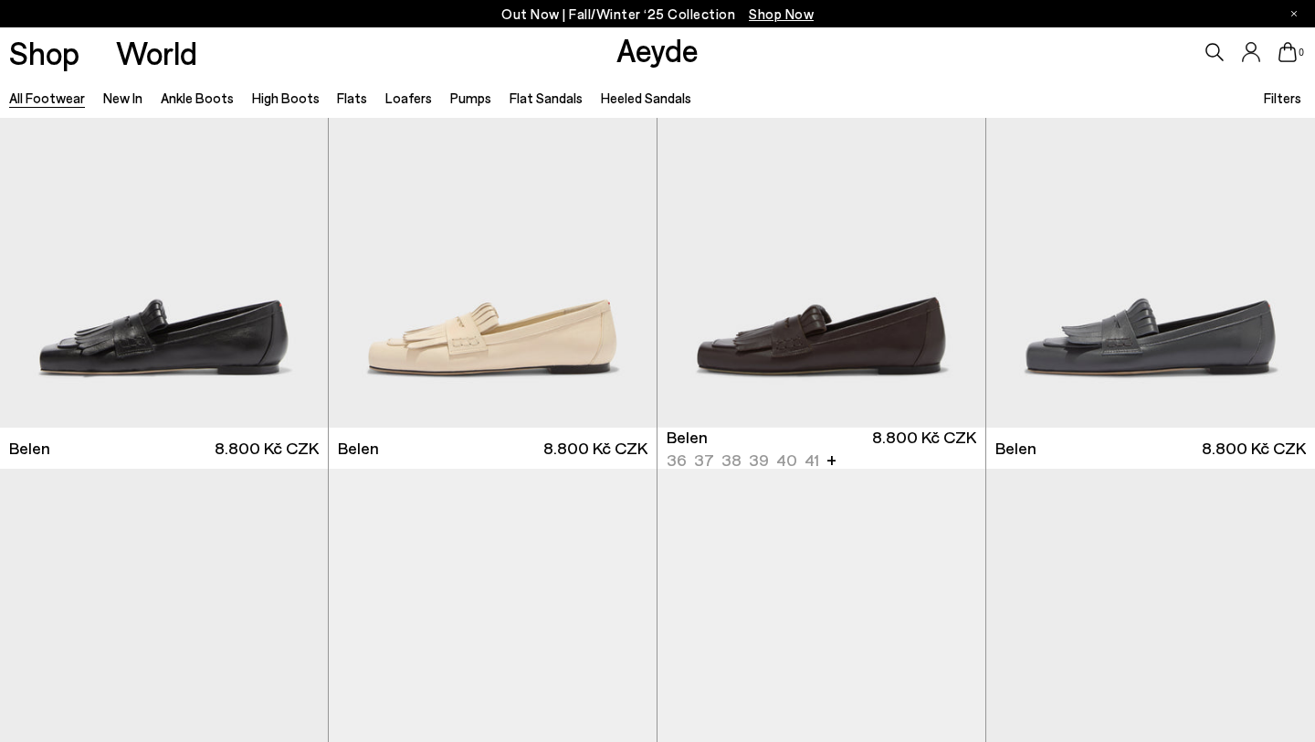
scroll to position [14535, 0]
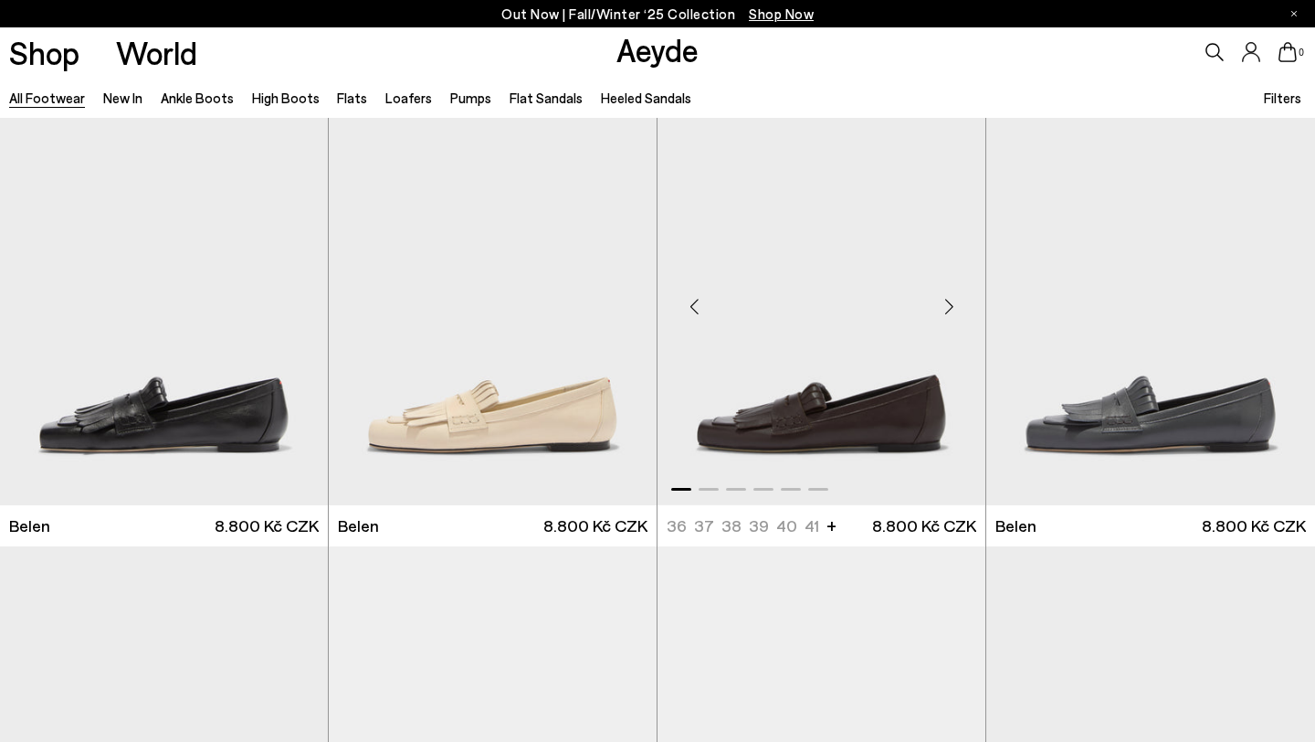
click at [950, 300] on div "Next slide" at bounding box center [949, 306] width 55 height 55
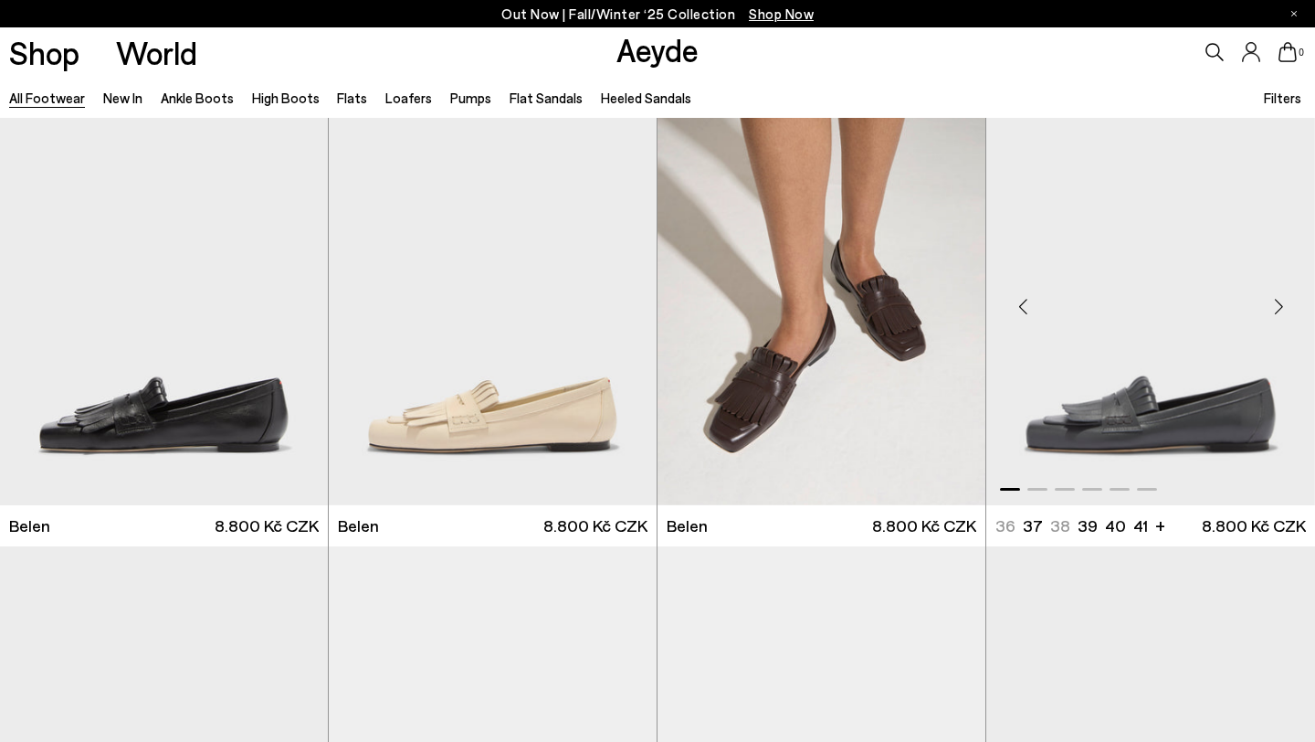
click at [1278, 306] on div "Next slide" at bounding box center [1278, 306] width 55 height 55
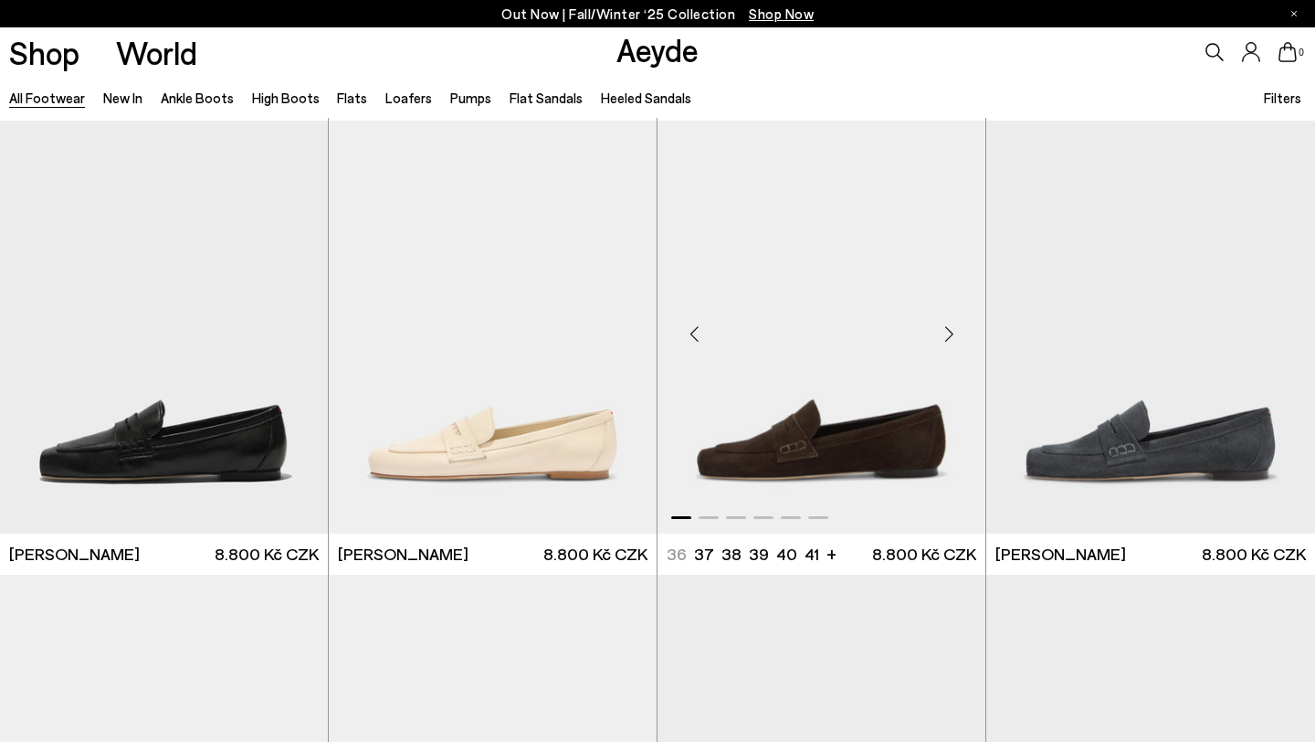
scroll to position [14962, 0]
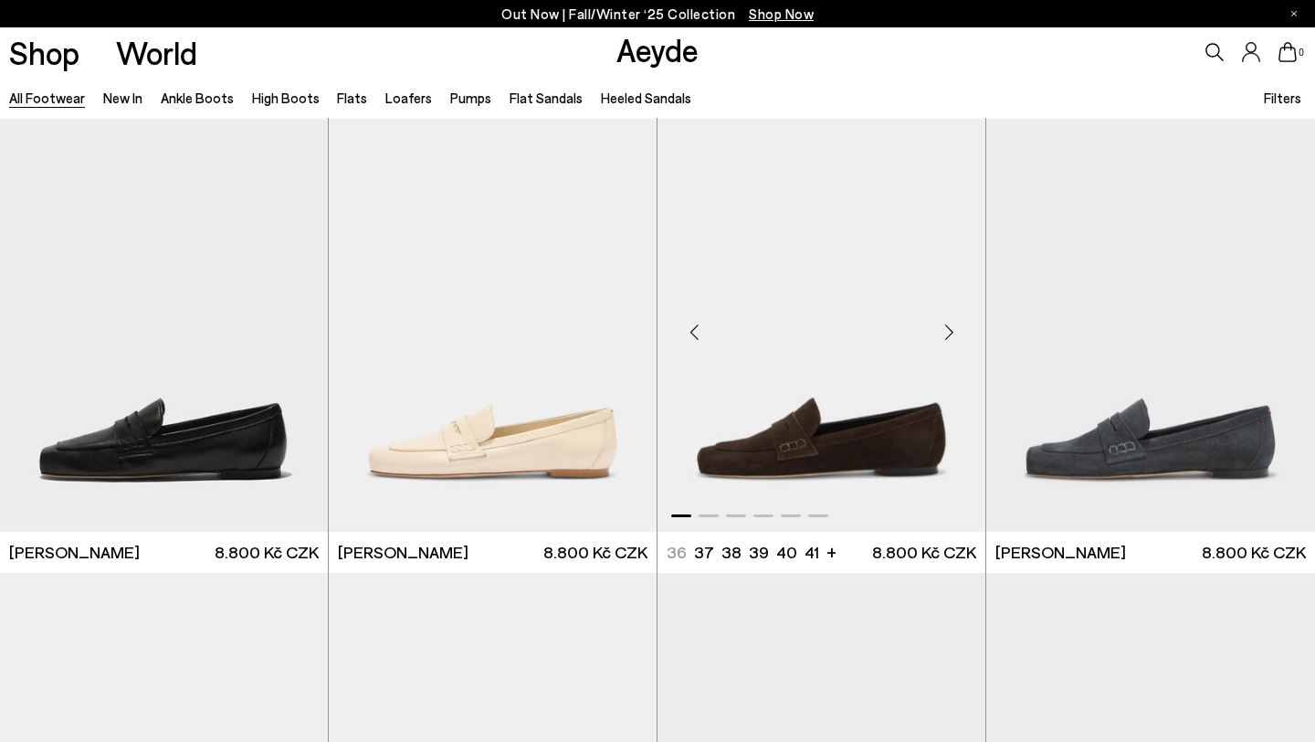
click at [946, 327] on div "Next slide" at bounding box center [949, 332] width 55 height 55
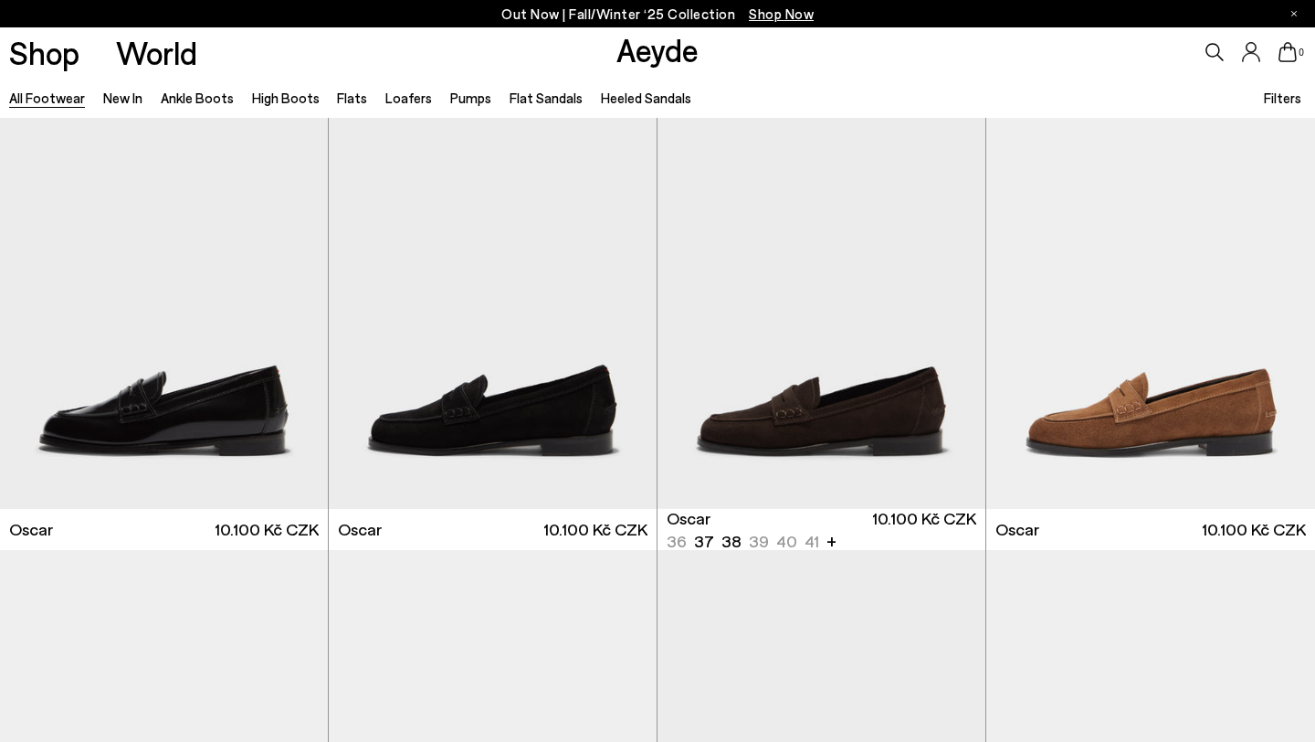
scroll to position [15880, 0]
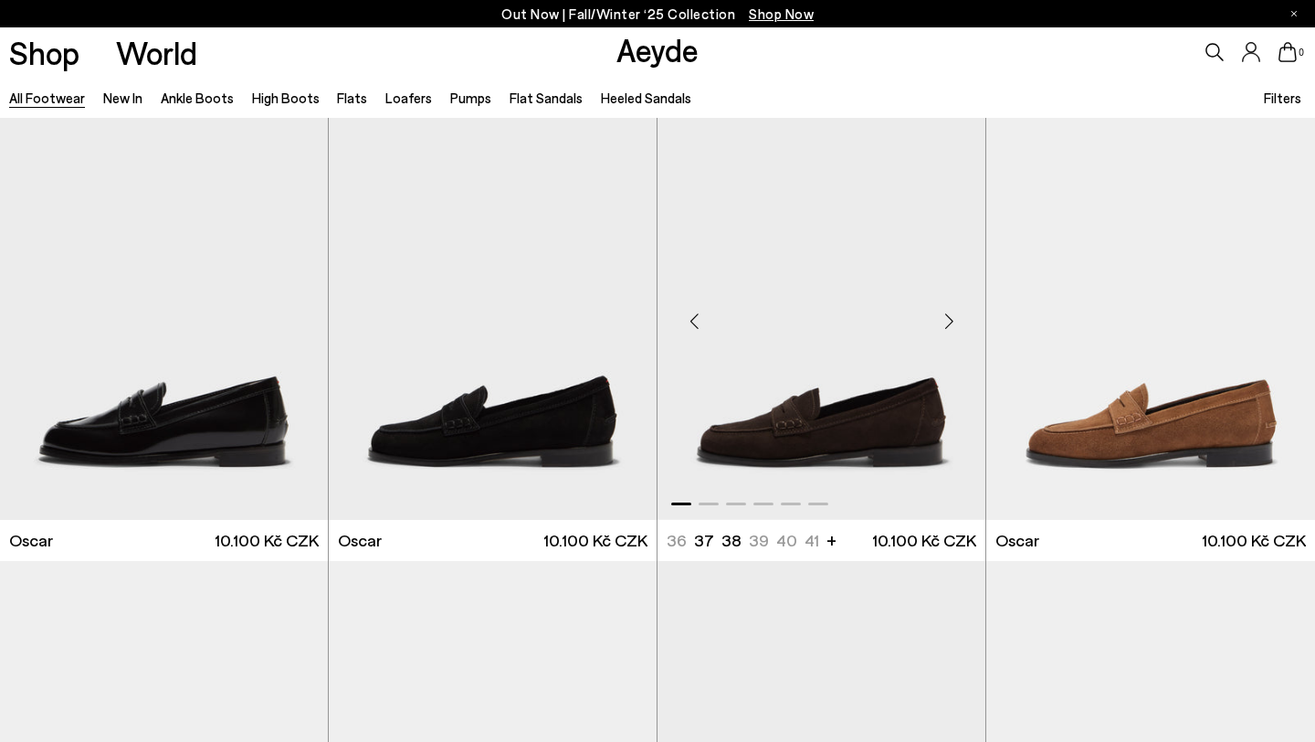
click at [947, 316] on div "Next slide" at bounding box center [949, 321] width 55 height 55
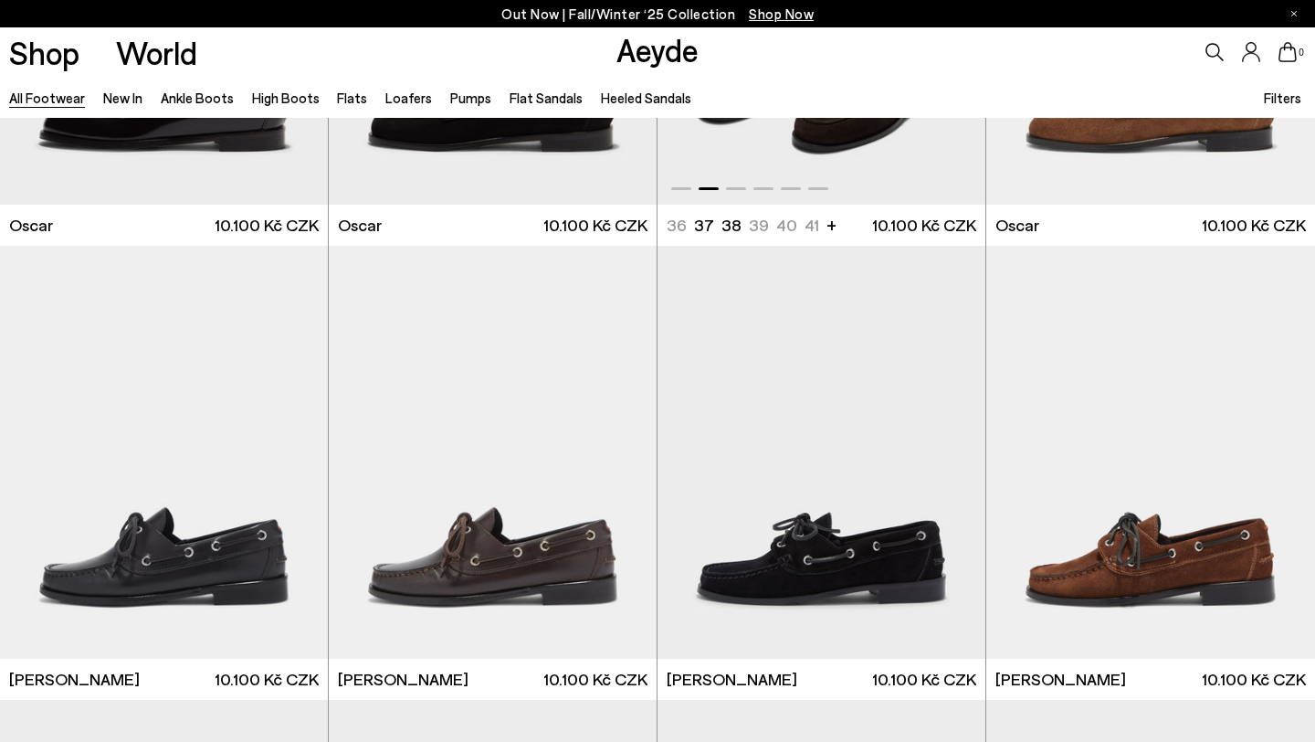
scroll to position [16196, 0]
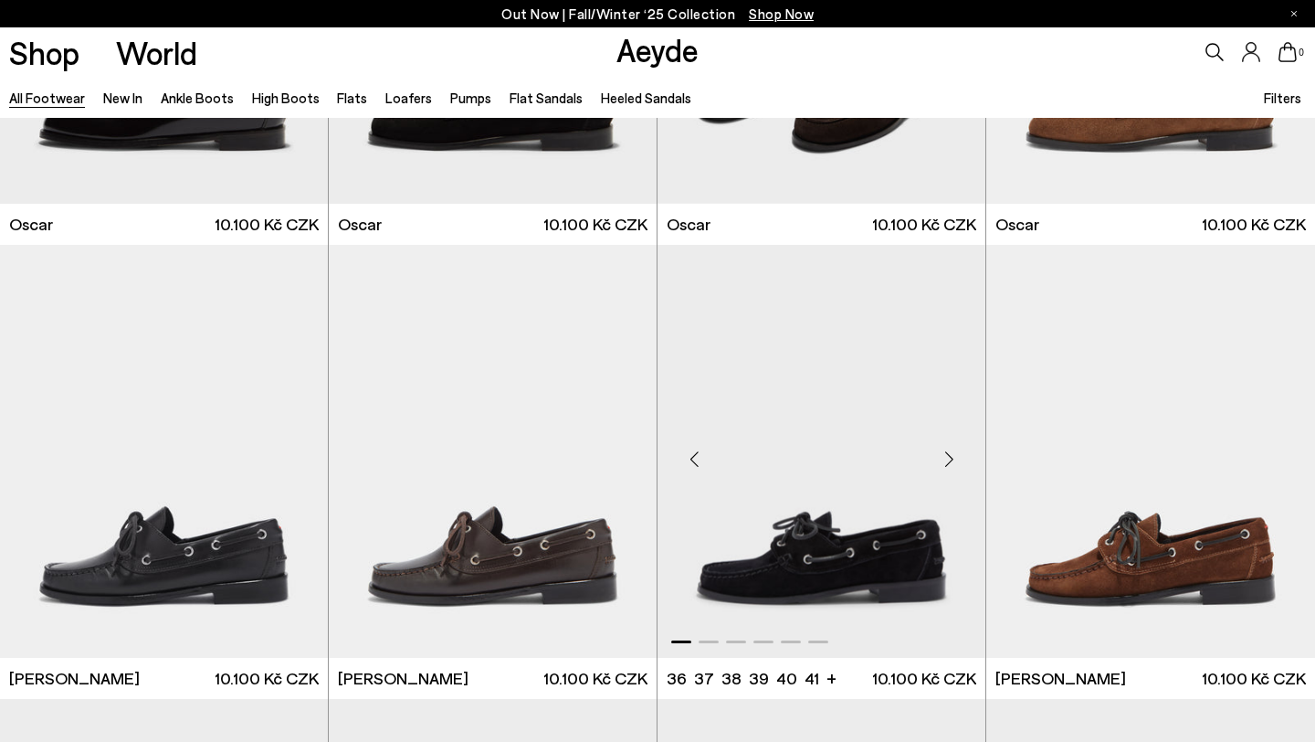
click at [953, 454] on div "Next slide" at bounding box center [949, 458] width 55 height 55
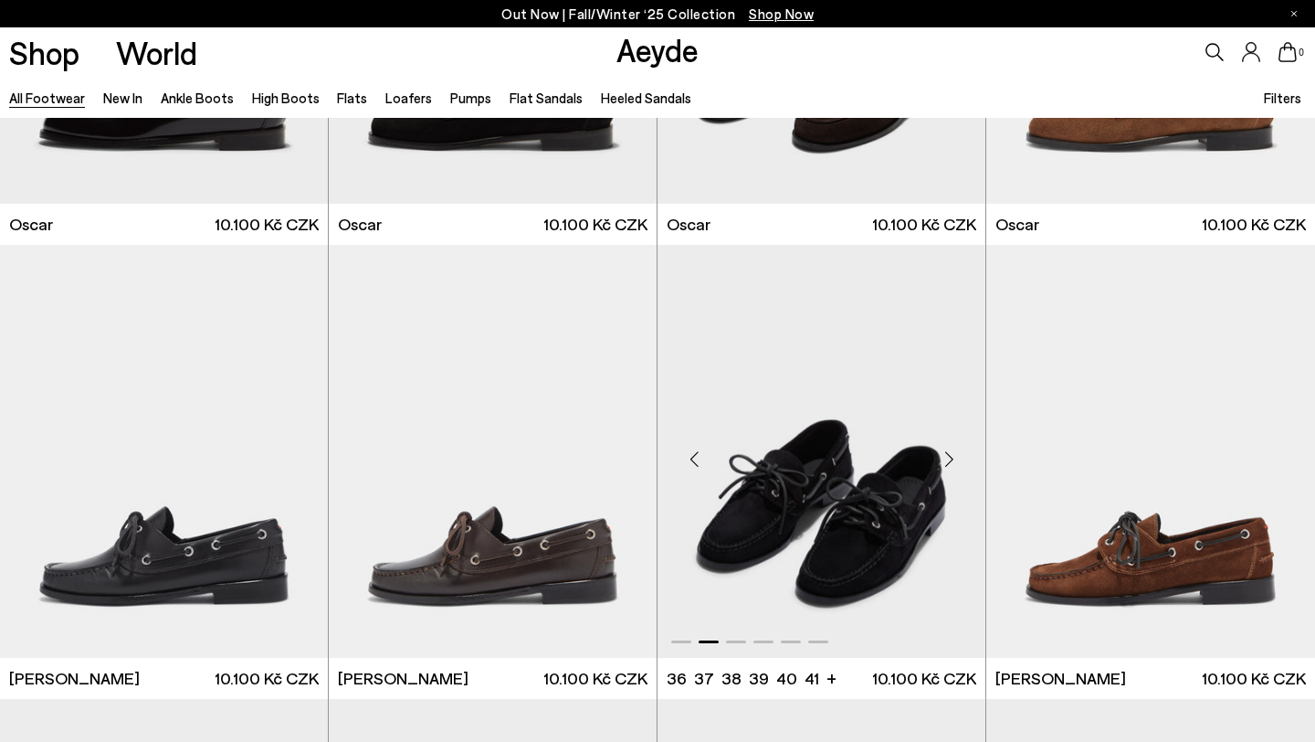
click at [953, 454] on div "Next slide" at bounding box center [949, 458] width 55 height 55
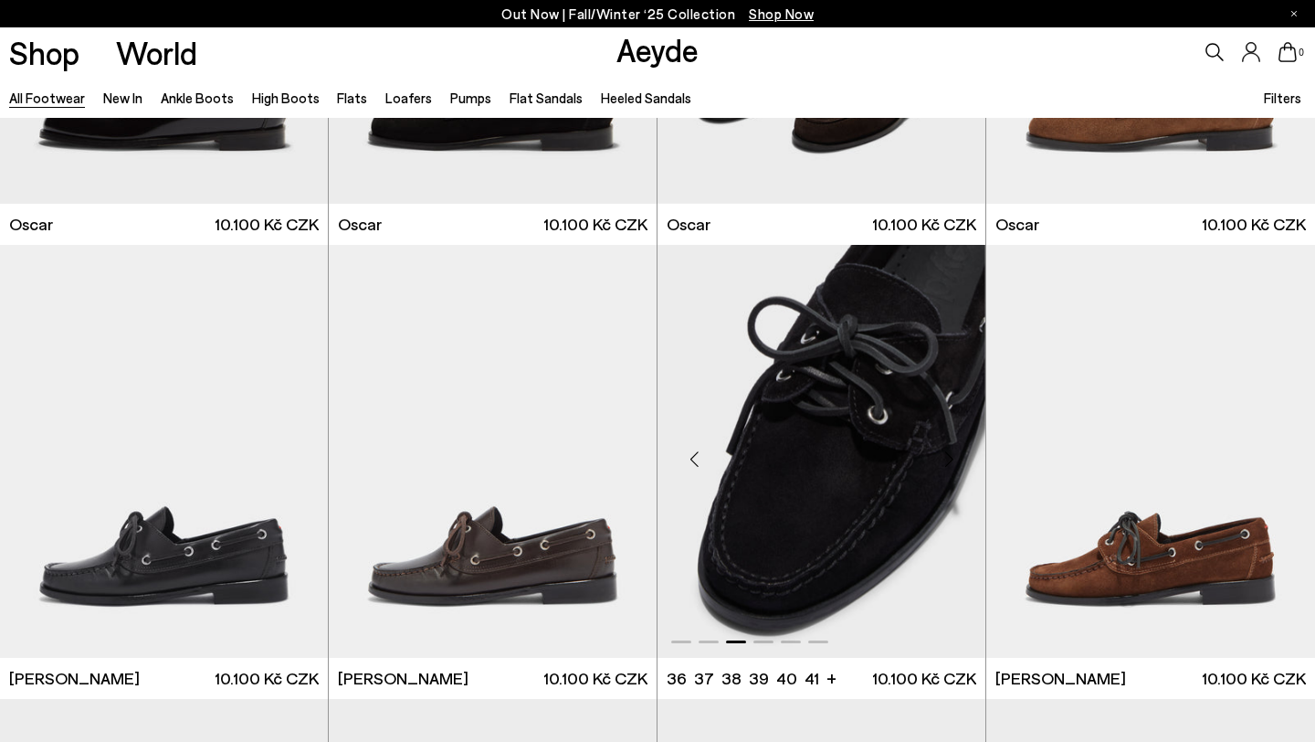
click at [953, 454] on div "Next slide" at bounding box center [949, 458] width 55 height 55
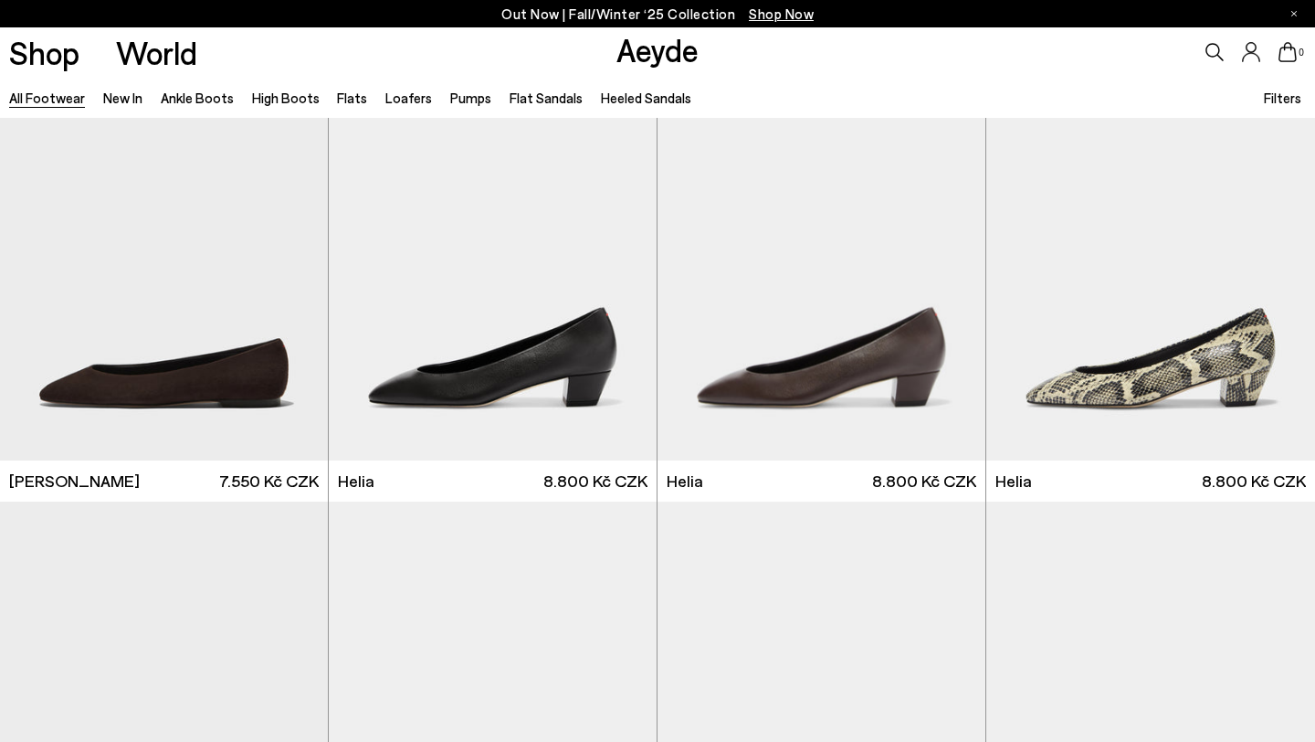
scroll to position [17696, 0]
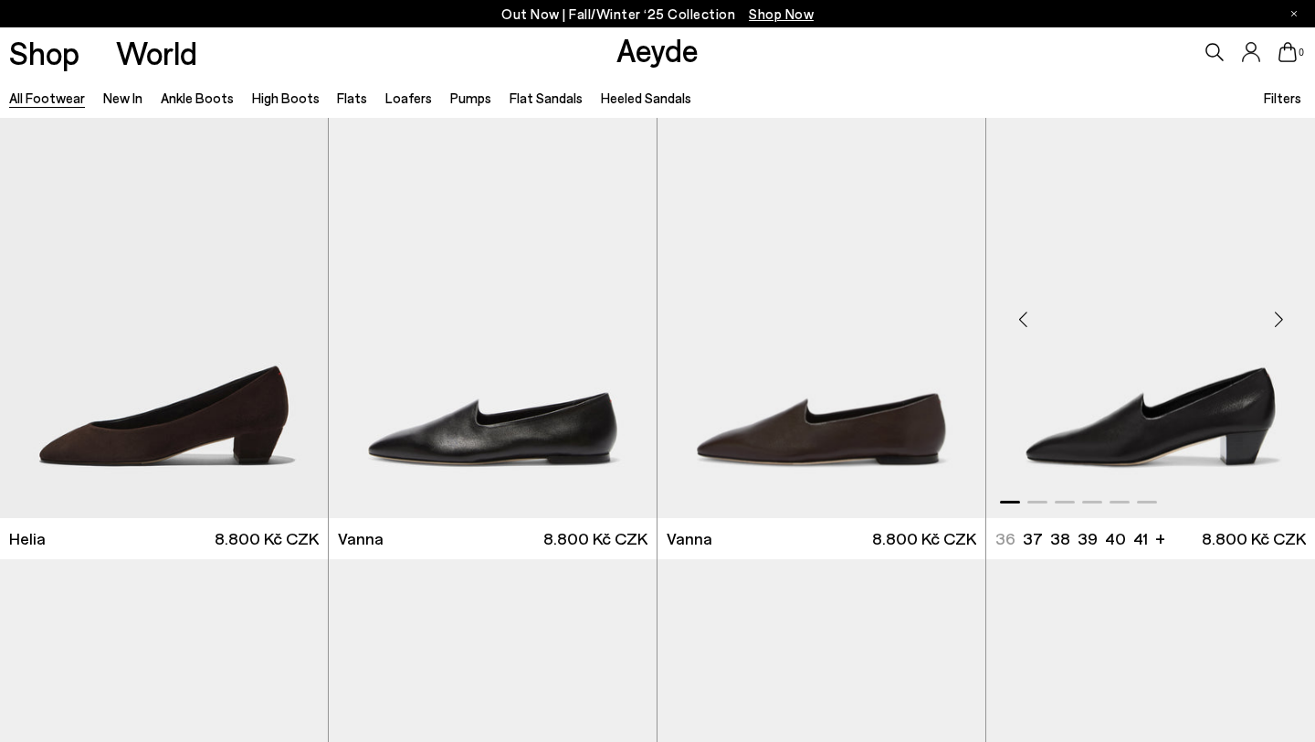
click at [1281, 315] on div "Next slide" at bounding box center [1278, 318] width 55 height 55
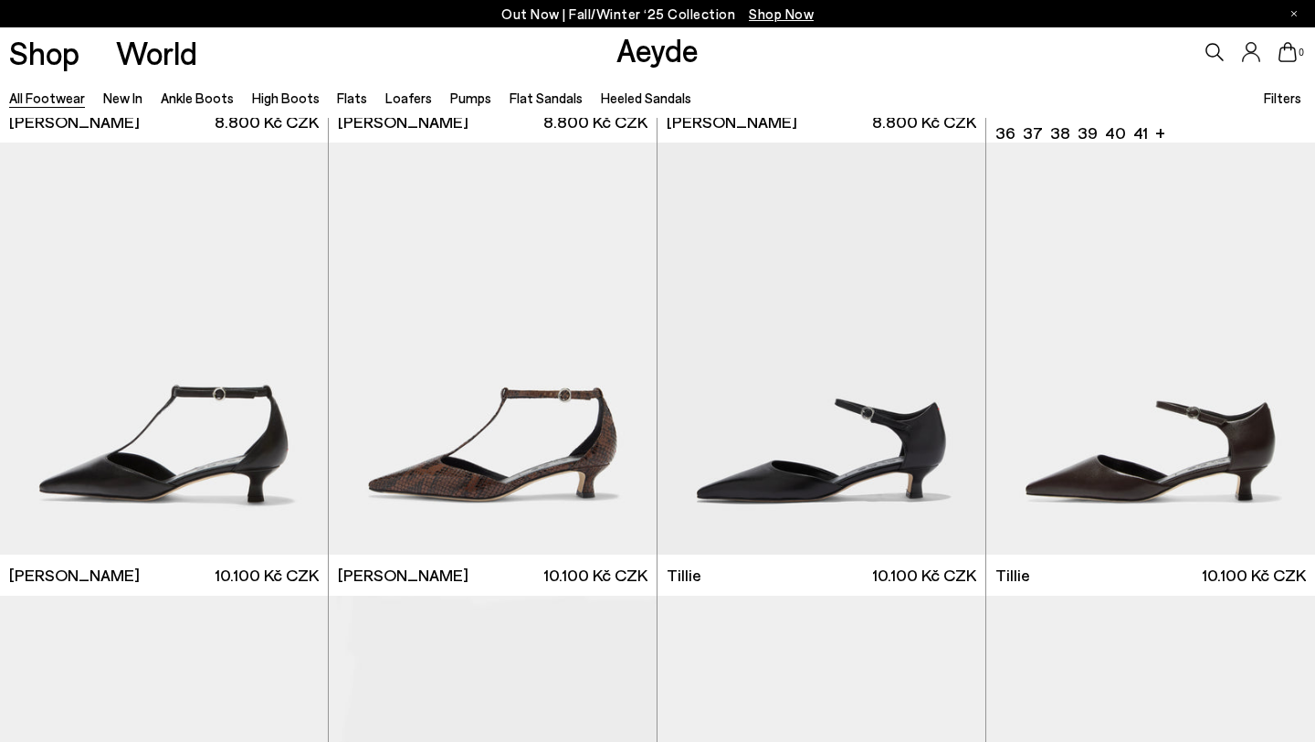
scroll to position [19231, 0]
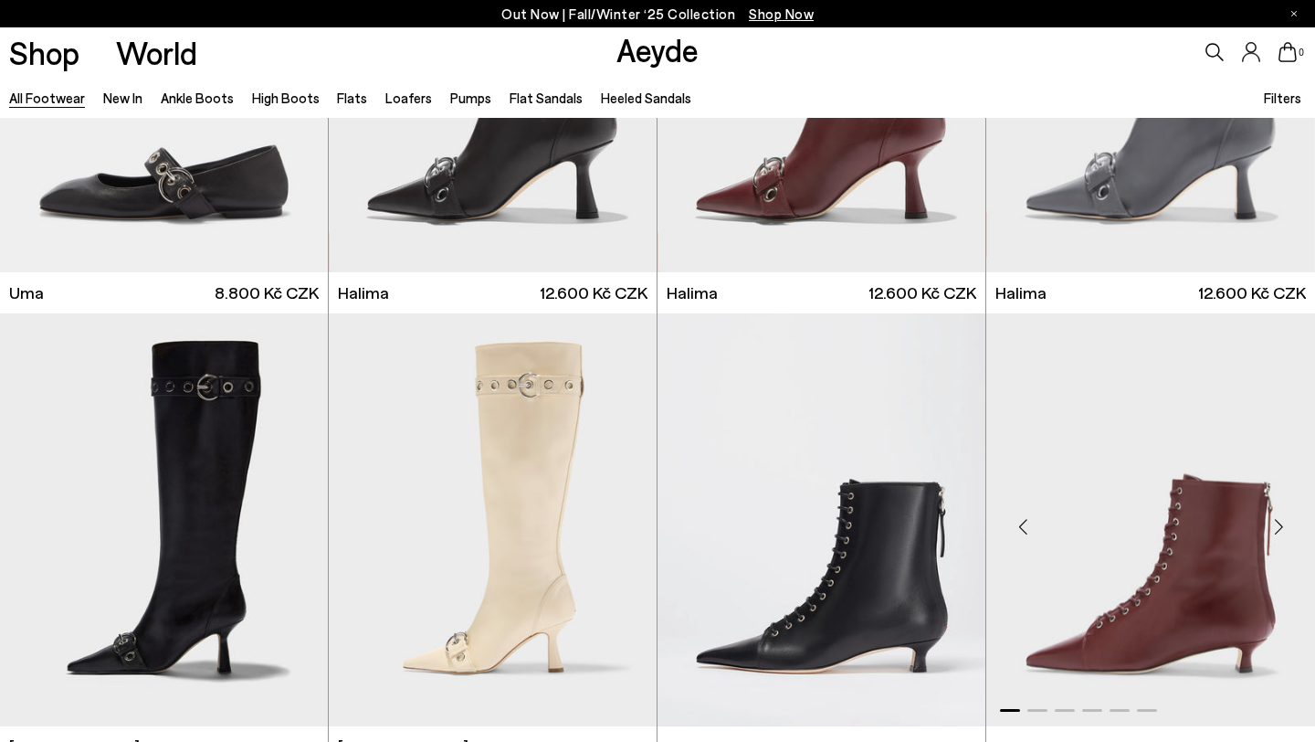
scroll to position [20707, 0]
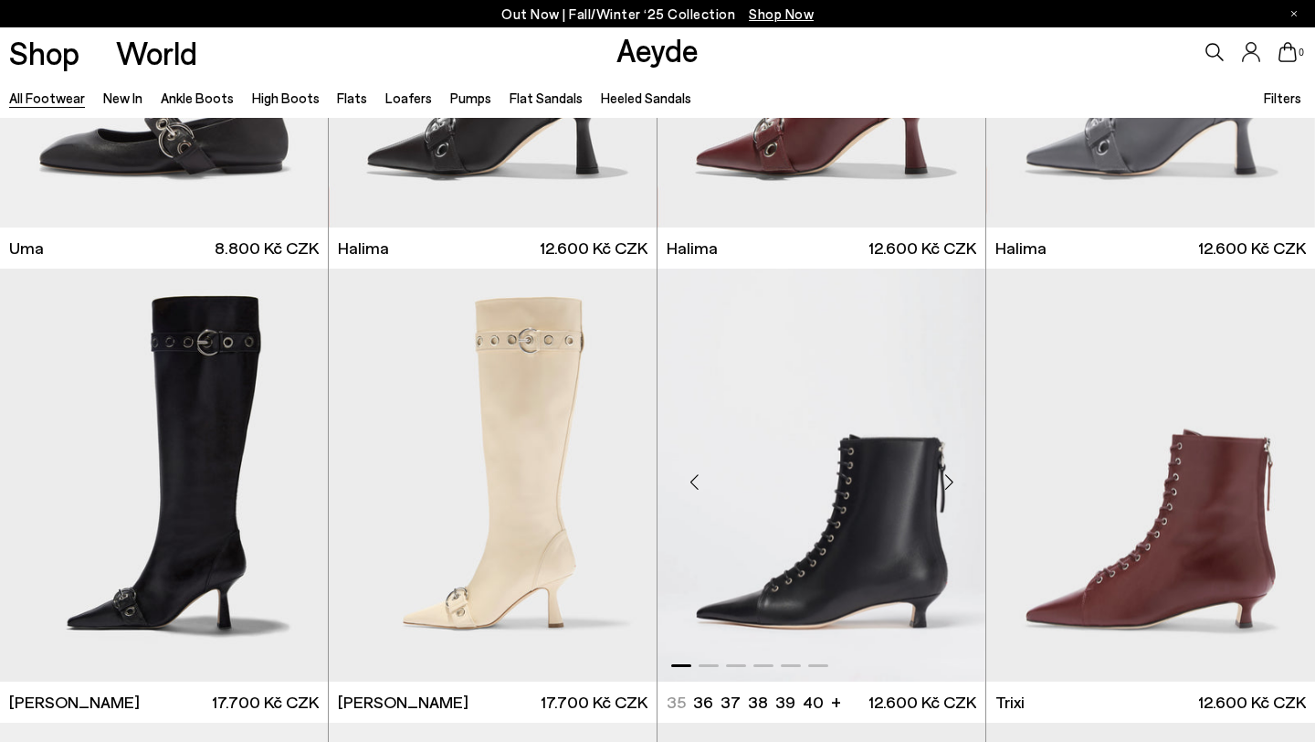
click at [948, 480] on div "Next slide" at bounding box center [949, 482] width 55 height 55
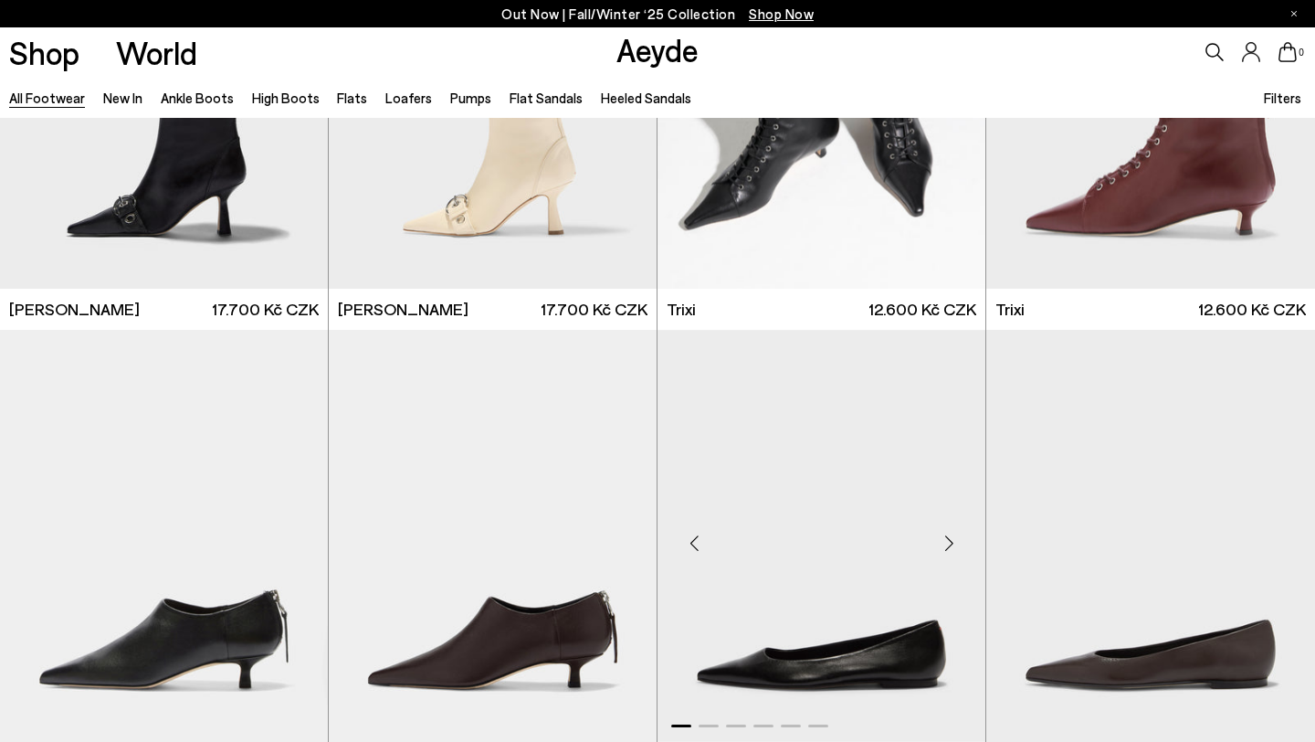
scroll to position [21261, 0]
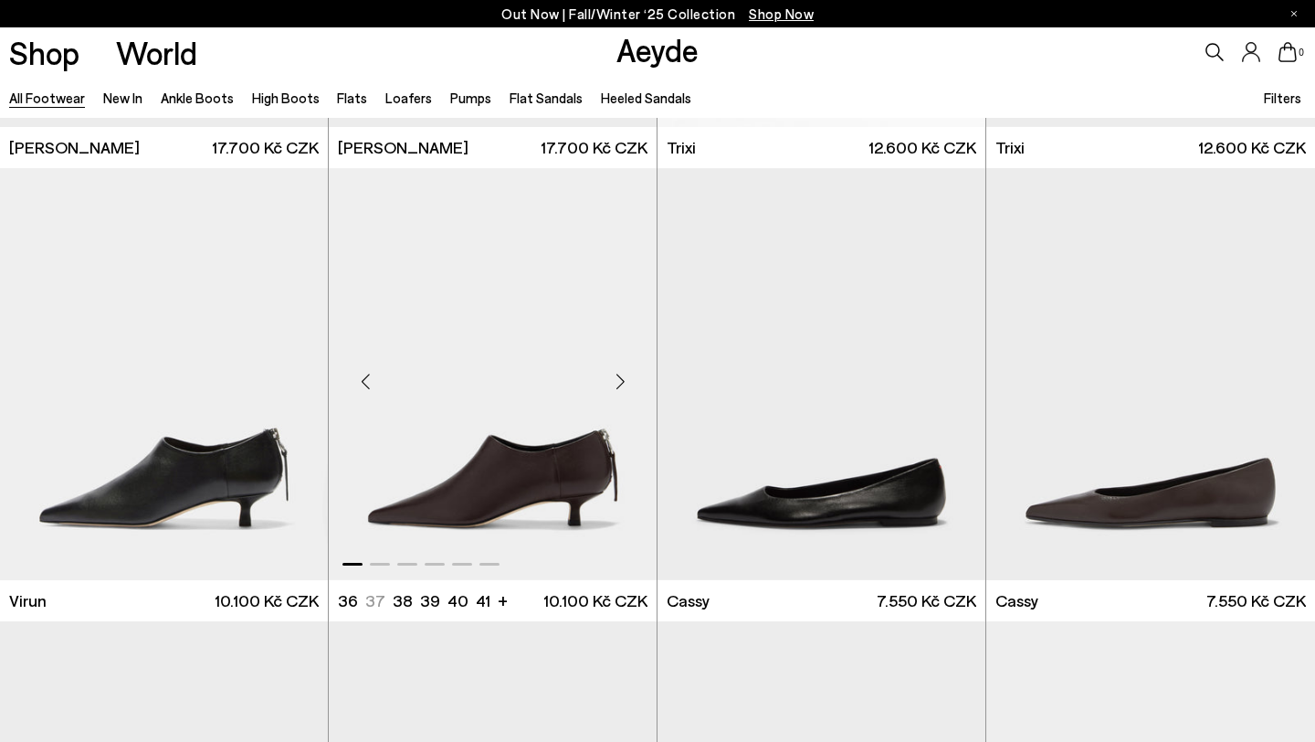
click at [621, 378] on div "Next slide" at bounding box center [620, 380] width 55 height 55
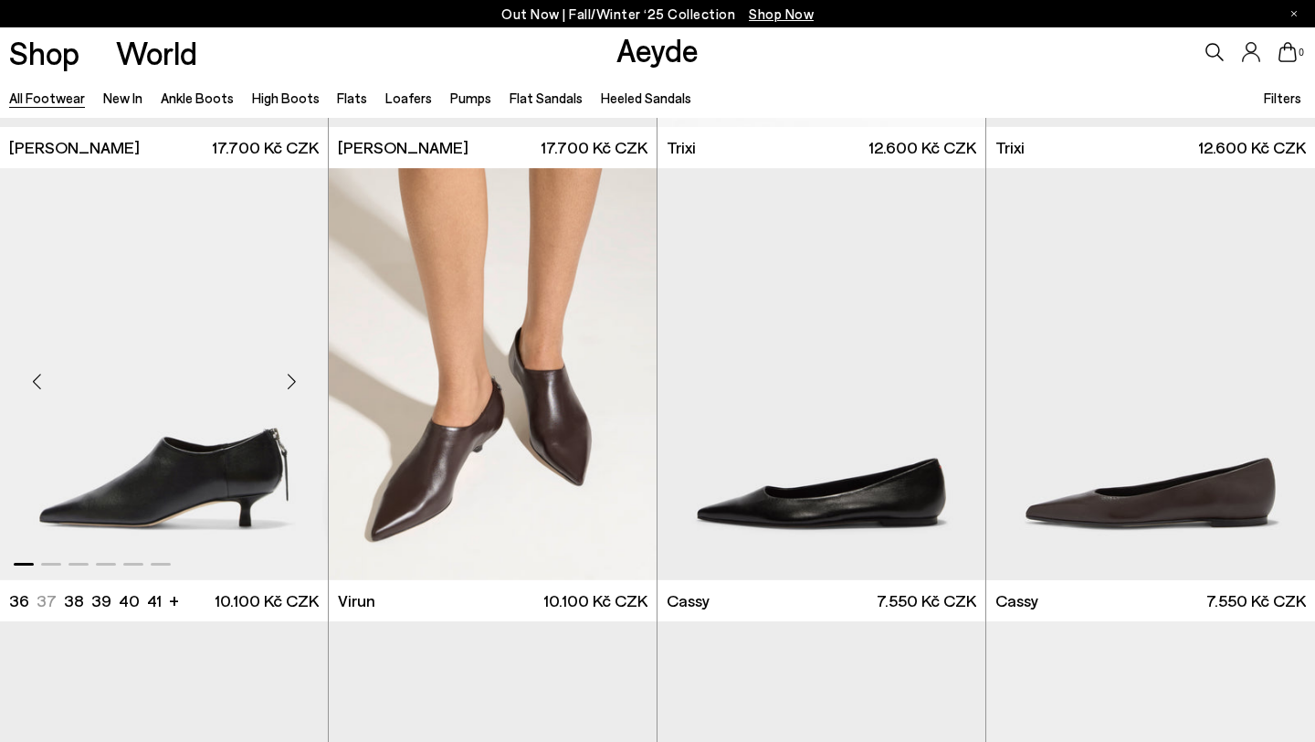
click at [291, 379] on div "Next slide" at bounding box center [291, 380] width 55 height 55
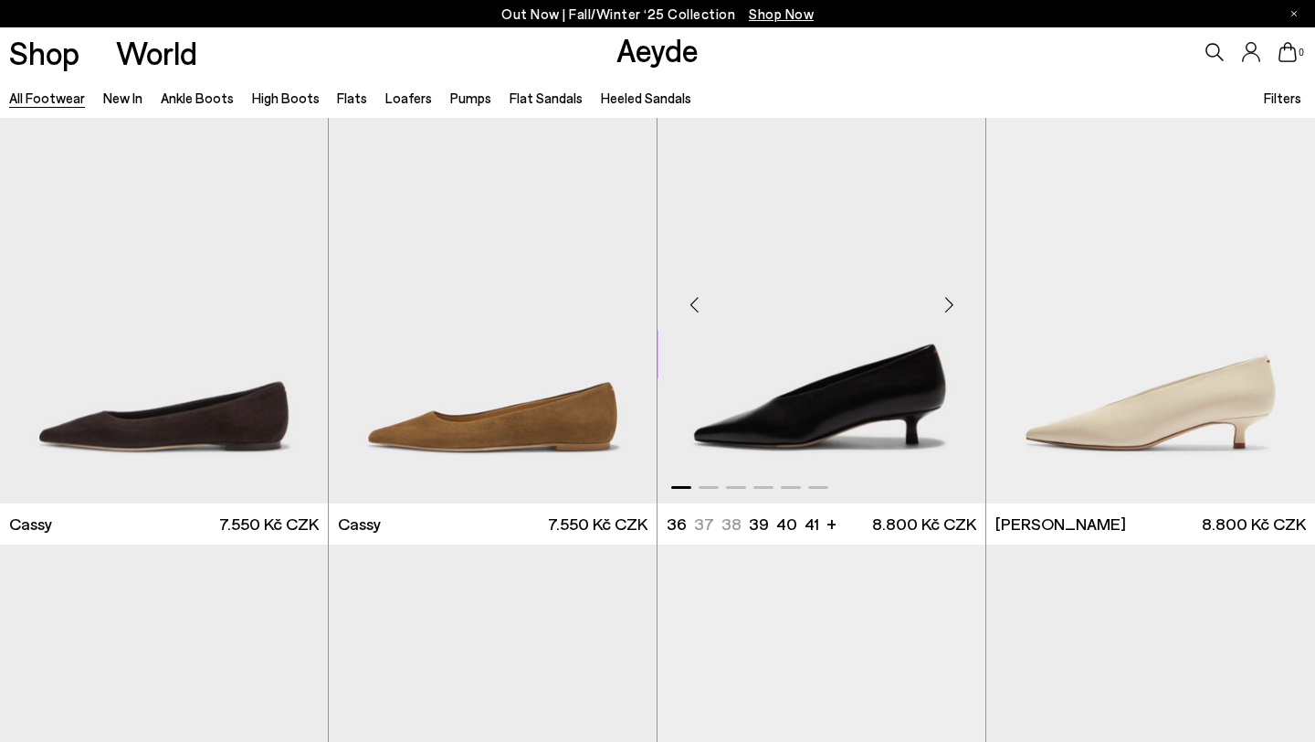
scroll to position [21792, 0]
click at [949, 301] on div "Next slide" at bounding box center [949, 304] width 55 height 55
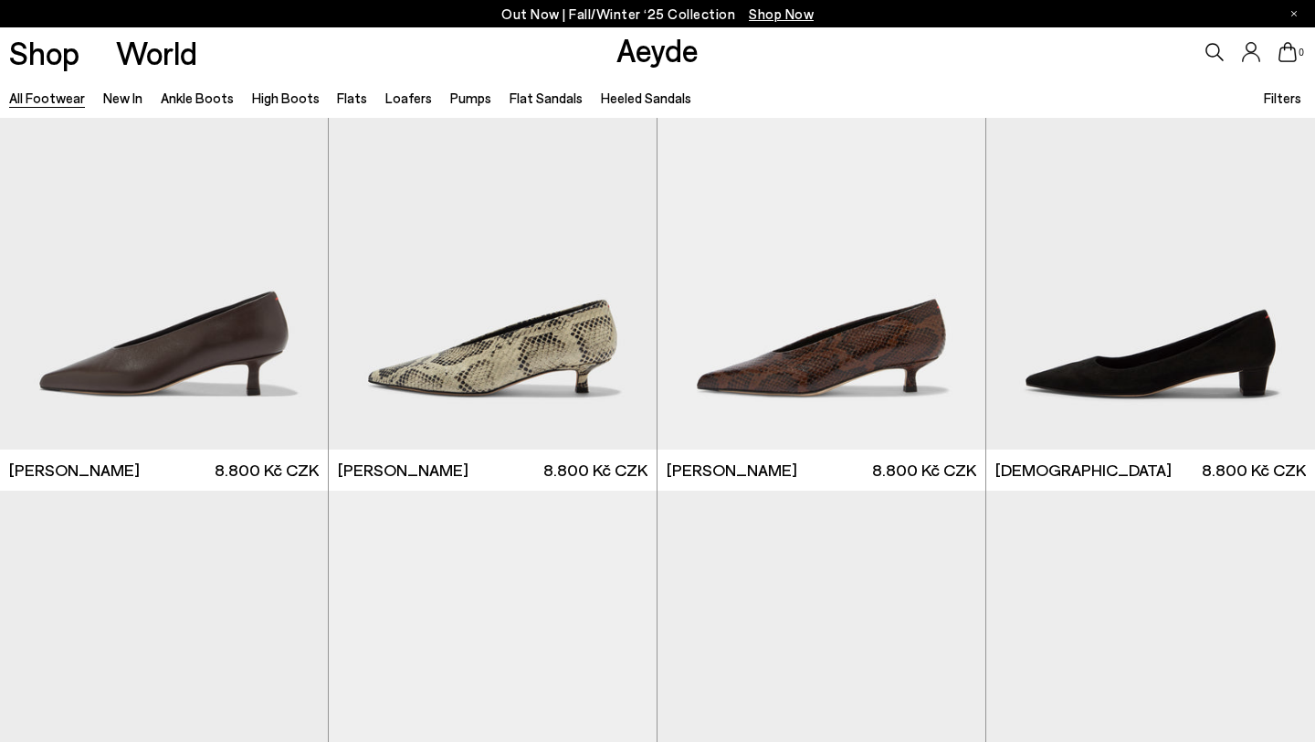
scroll to position [22304, 0]
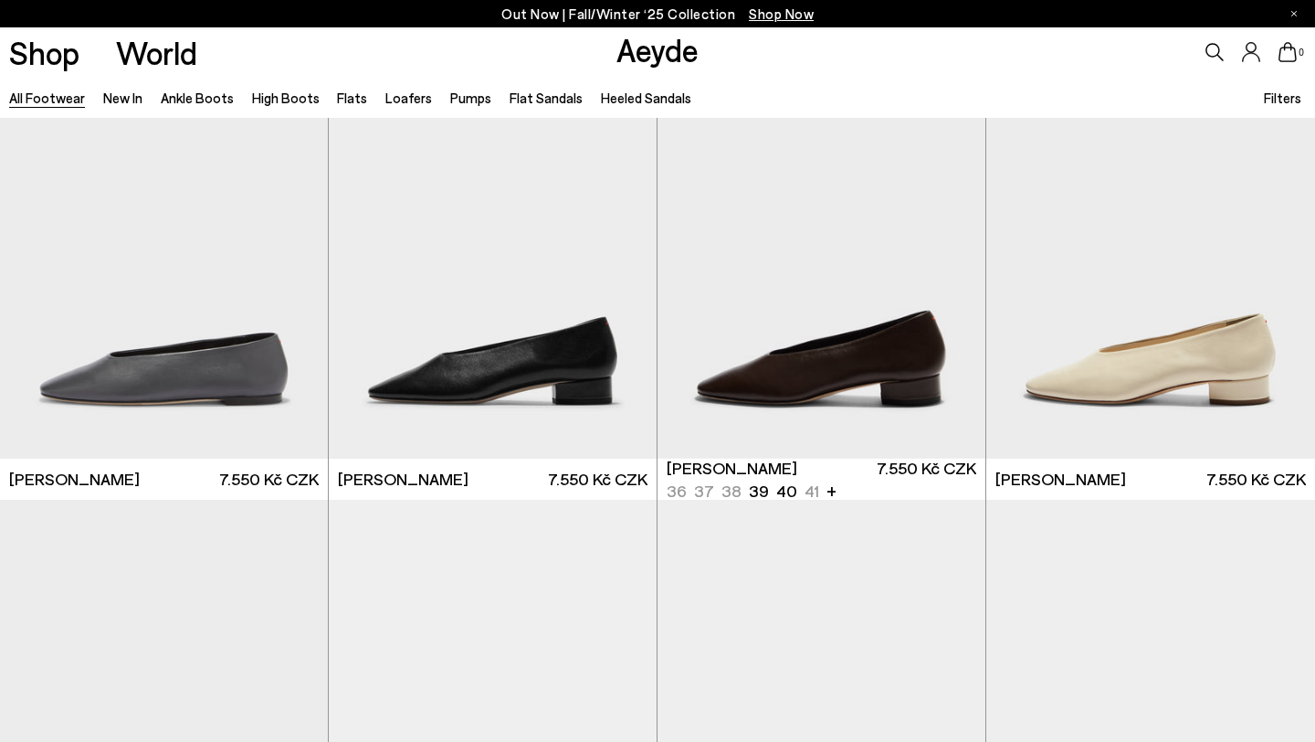
scroll to position [25082, 0]
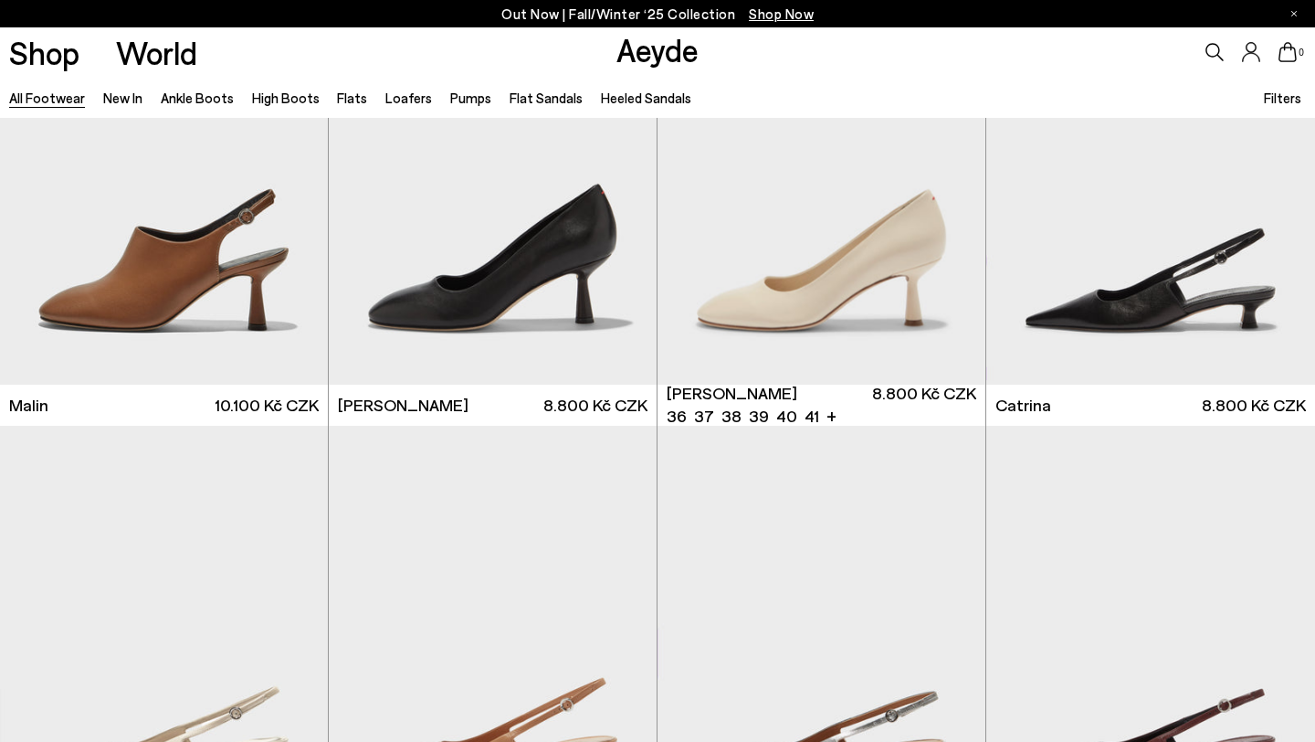
scroll to position [27040, 0]
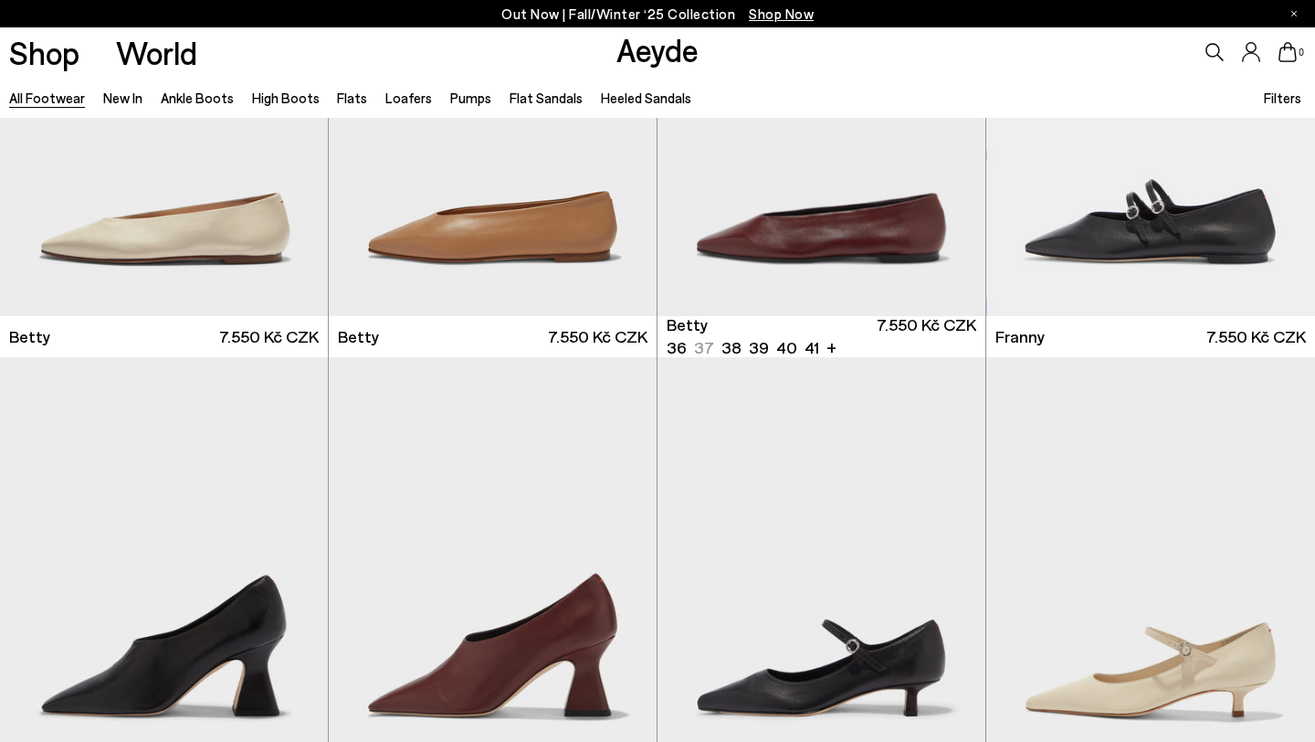
scroll to position [30629, 0]
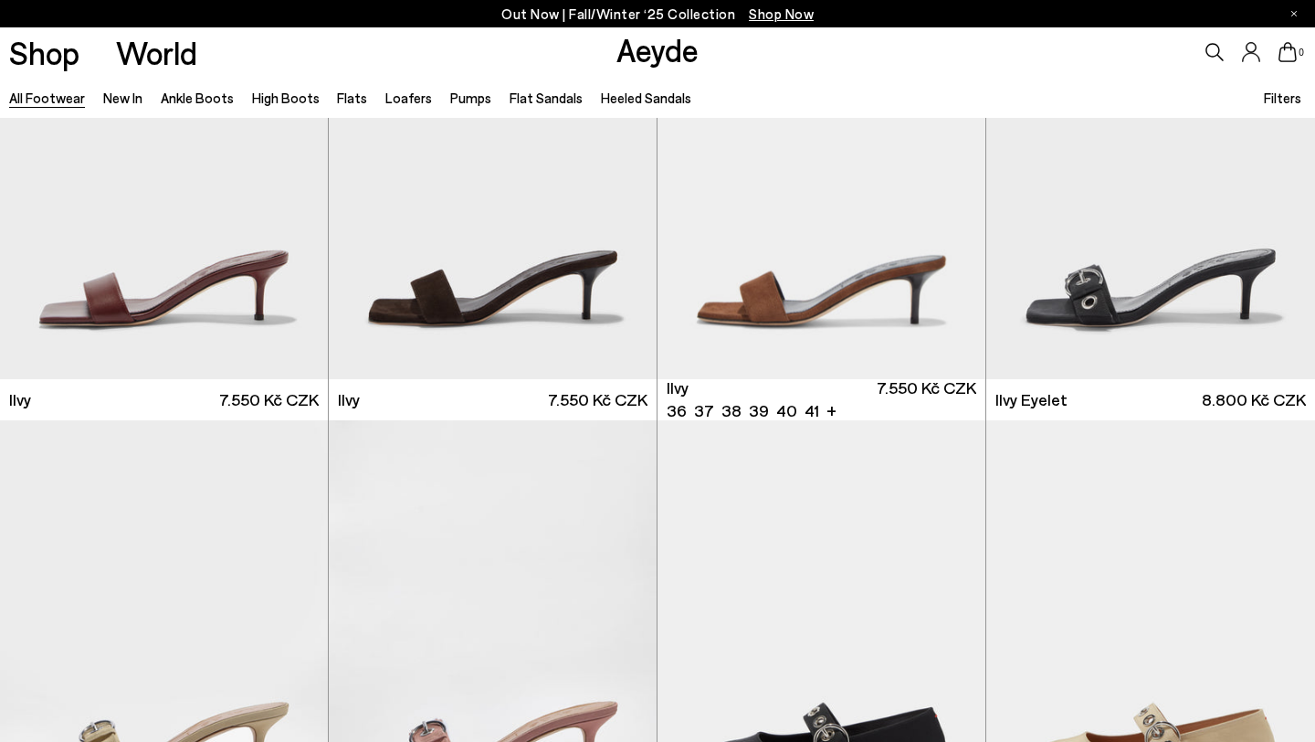
scroll to position [32922, 0]
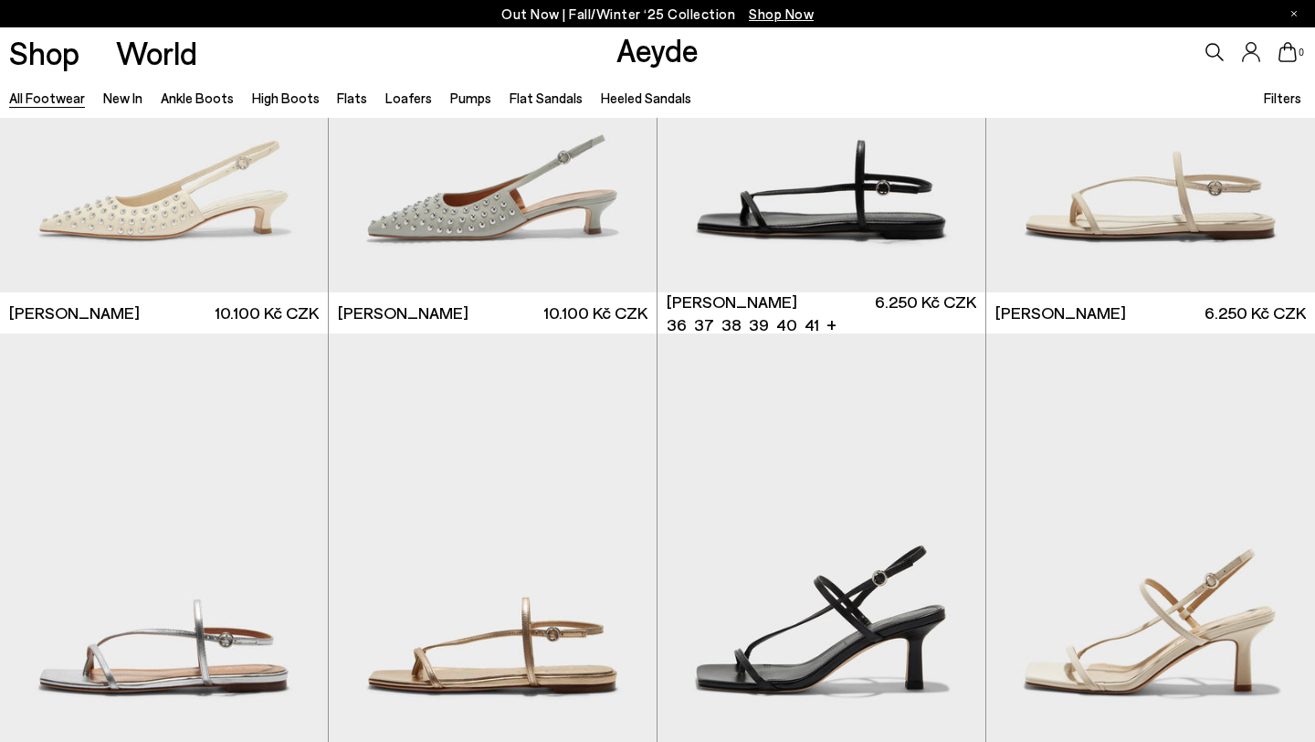
scroll to position [35608, 0]
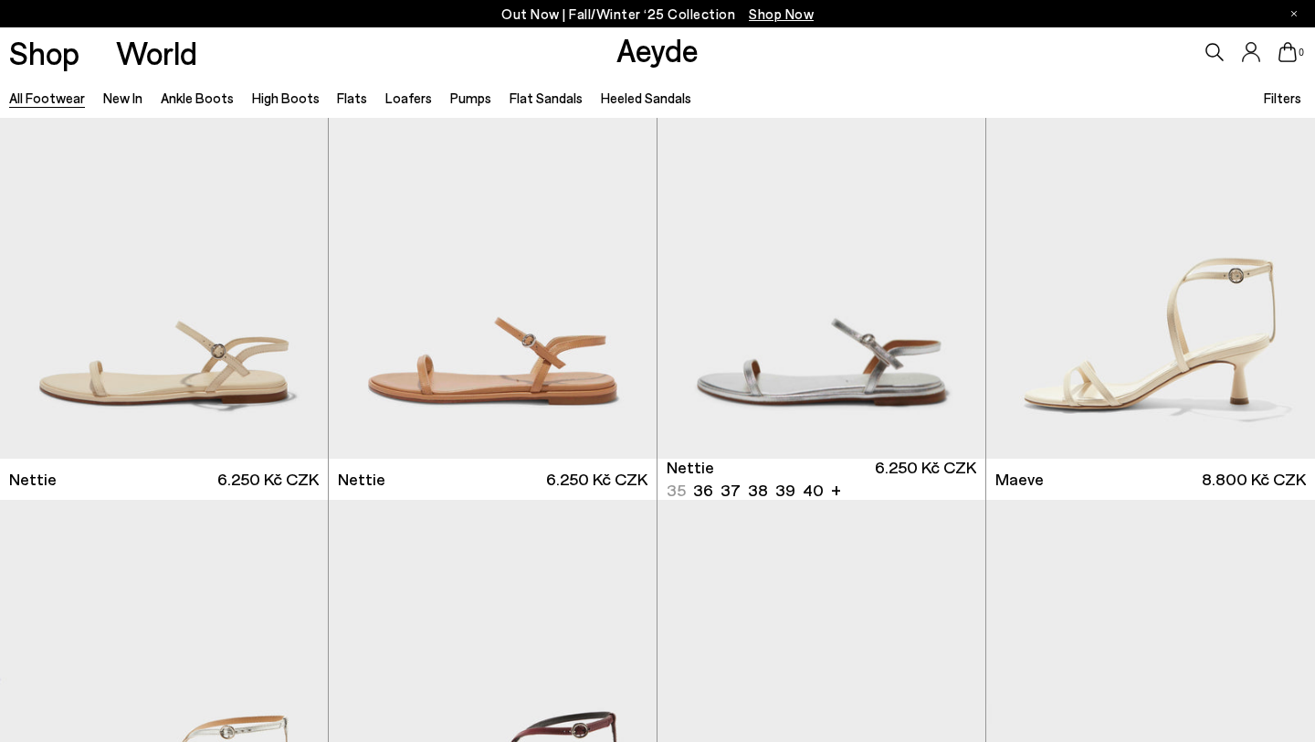
scroll to position [38798, 0]
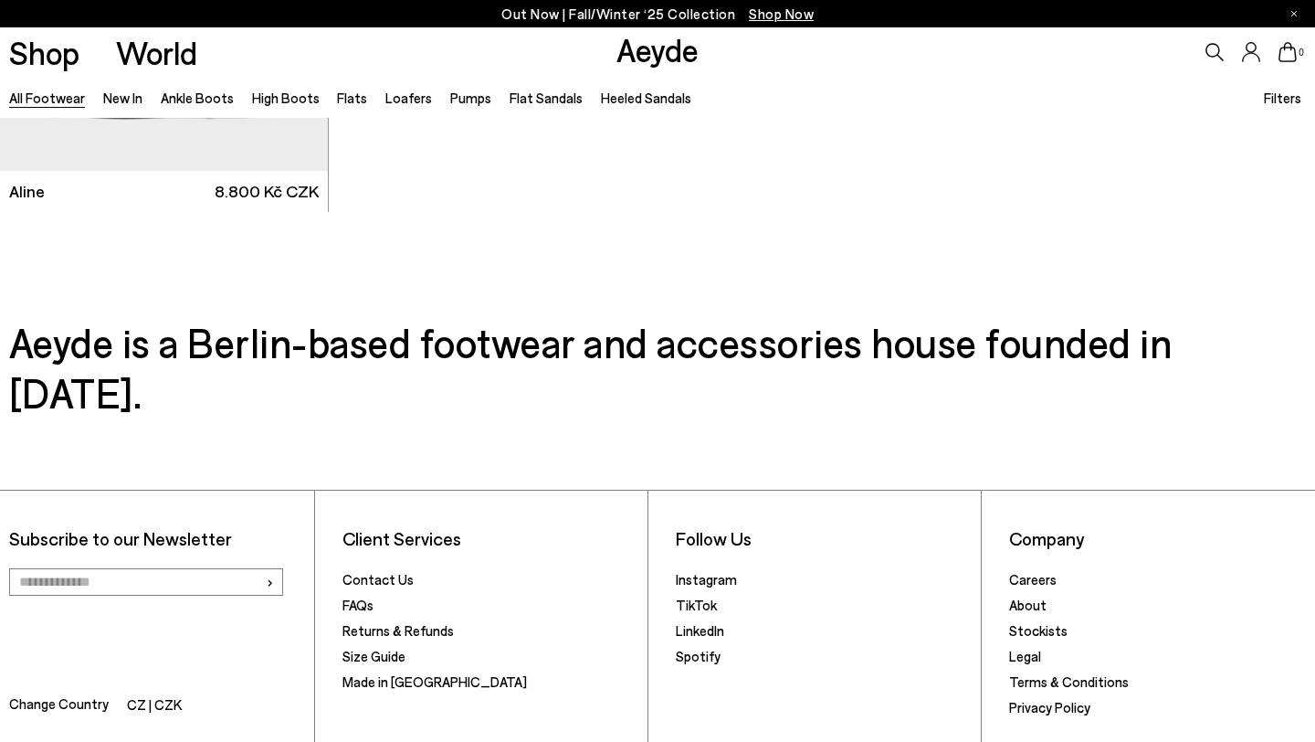
scroll to position [41616, 0]
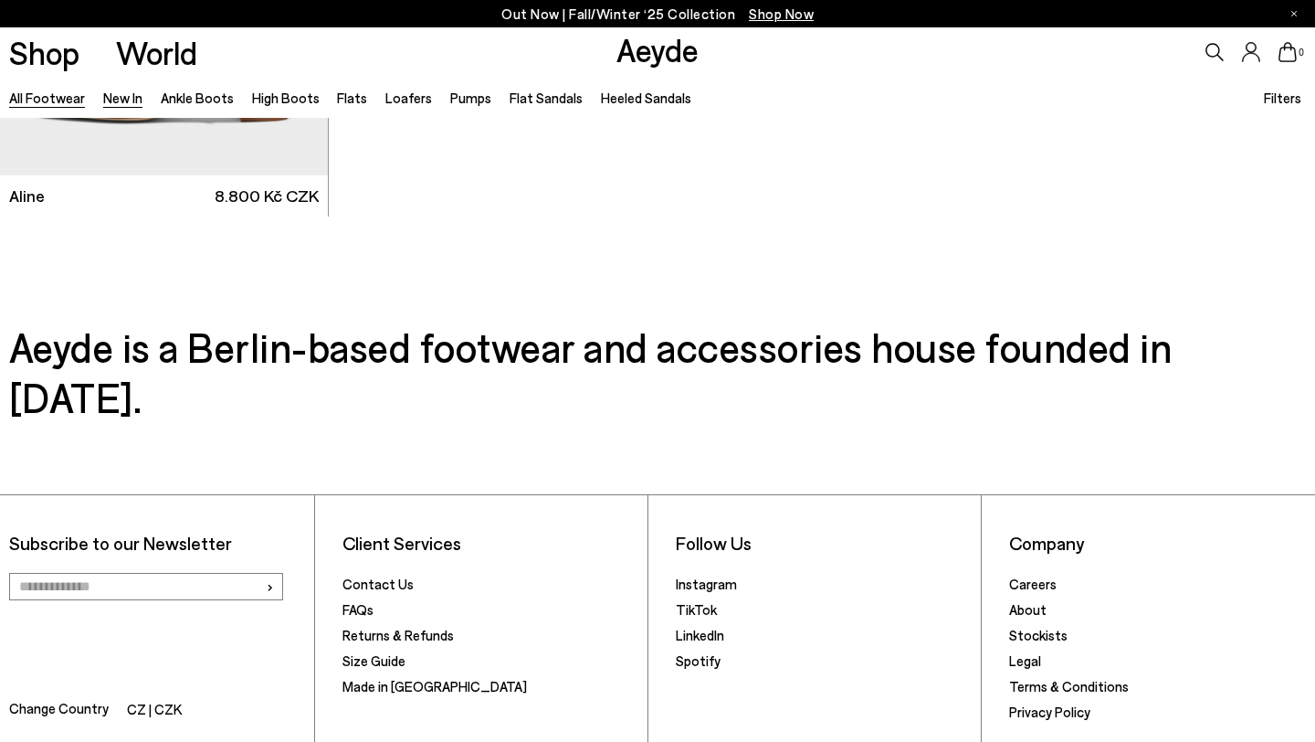
click at [130, 101] on link "New In" at bounding box center [122, 98] width 39 height 16
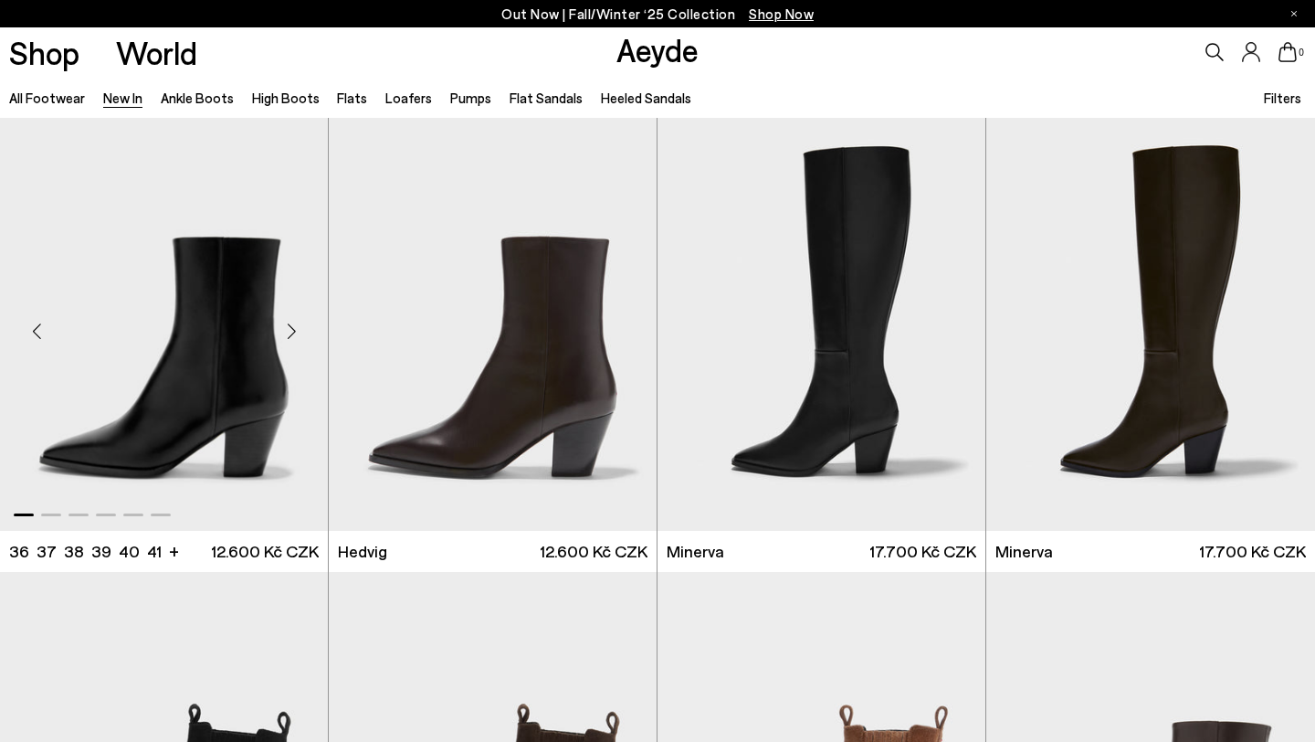
click at [290, 331] on div "Next slide" at bounding box center [291, 331] width 55 height 55
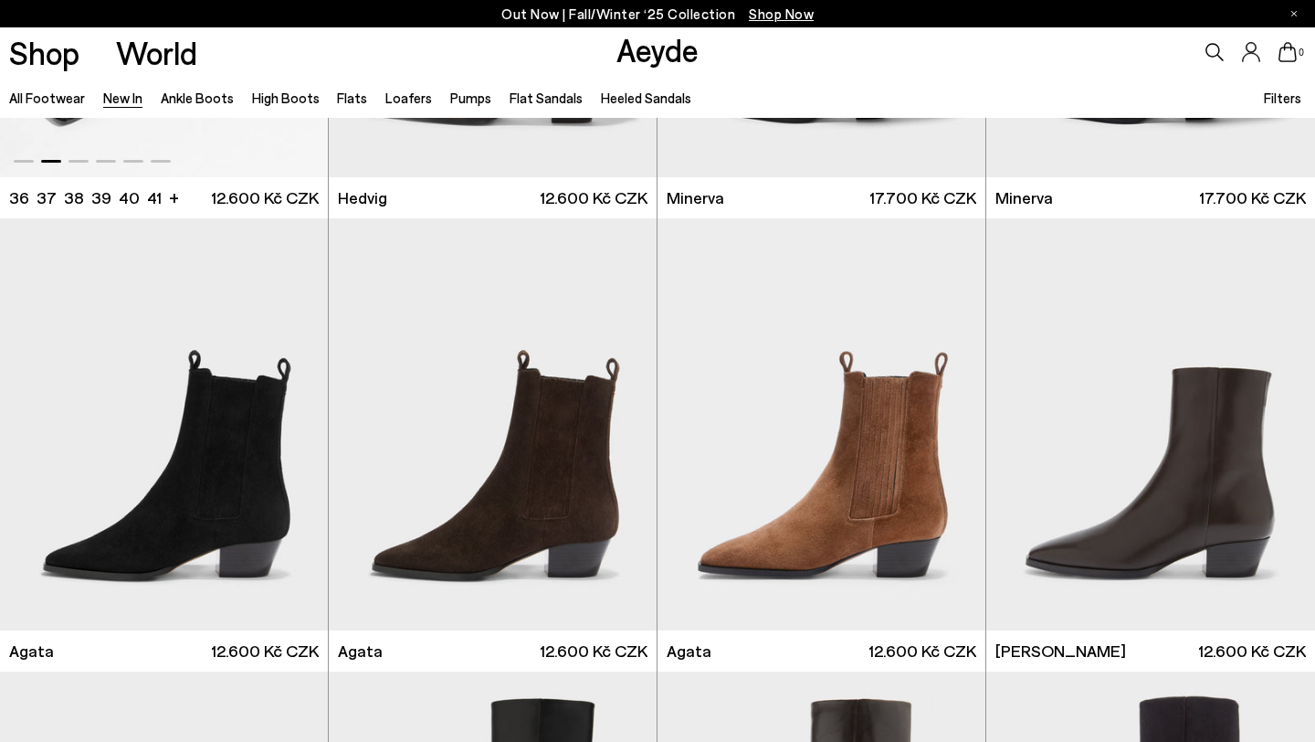
scroll to position [356, 0]
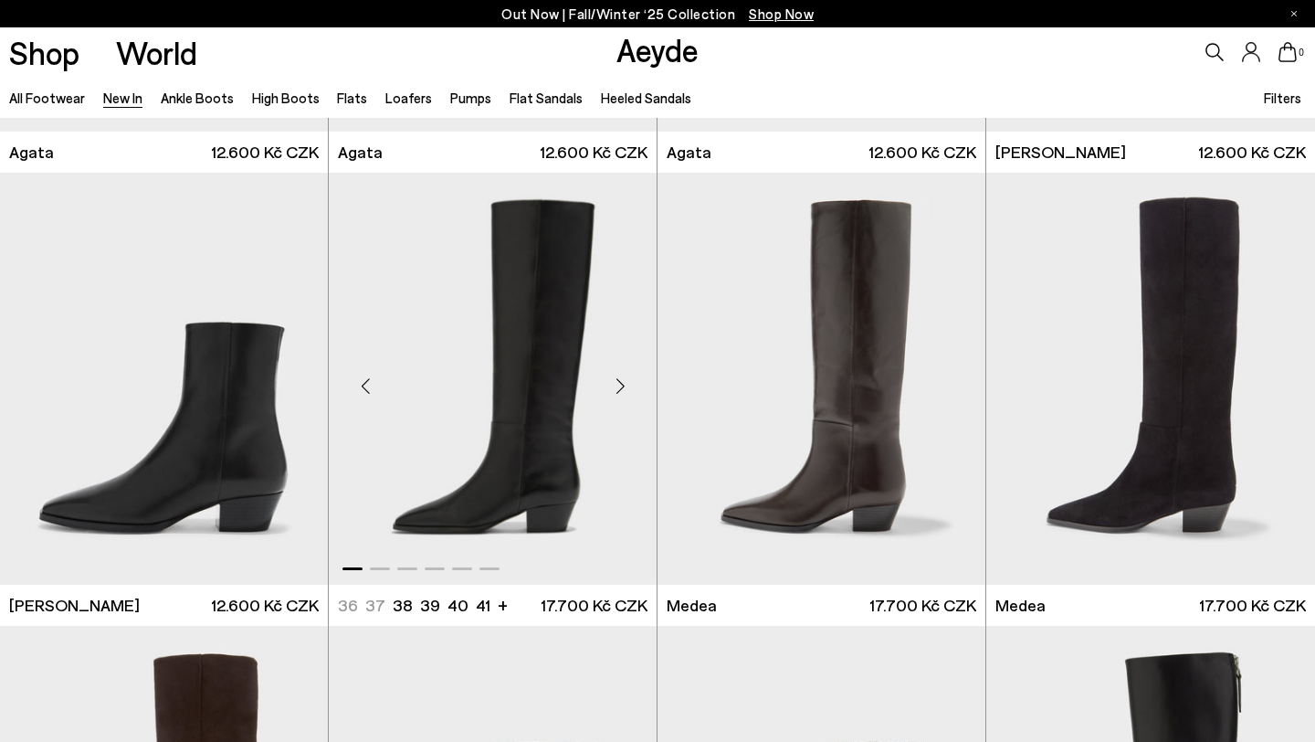
scroll to position [854, 0]
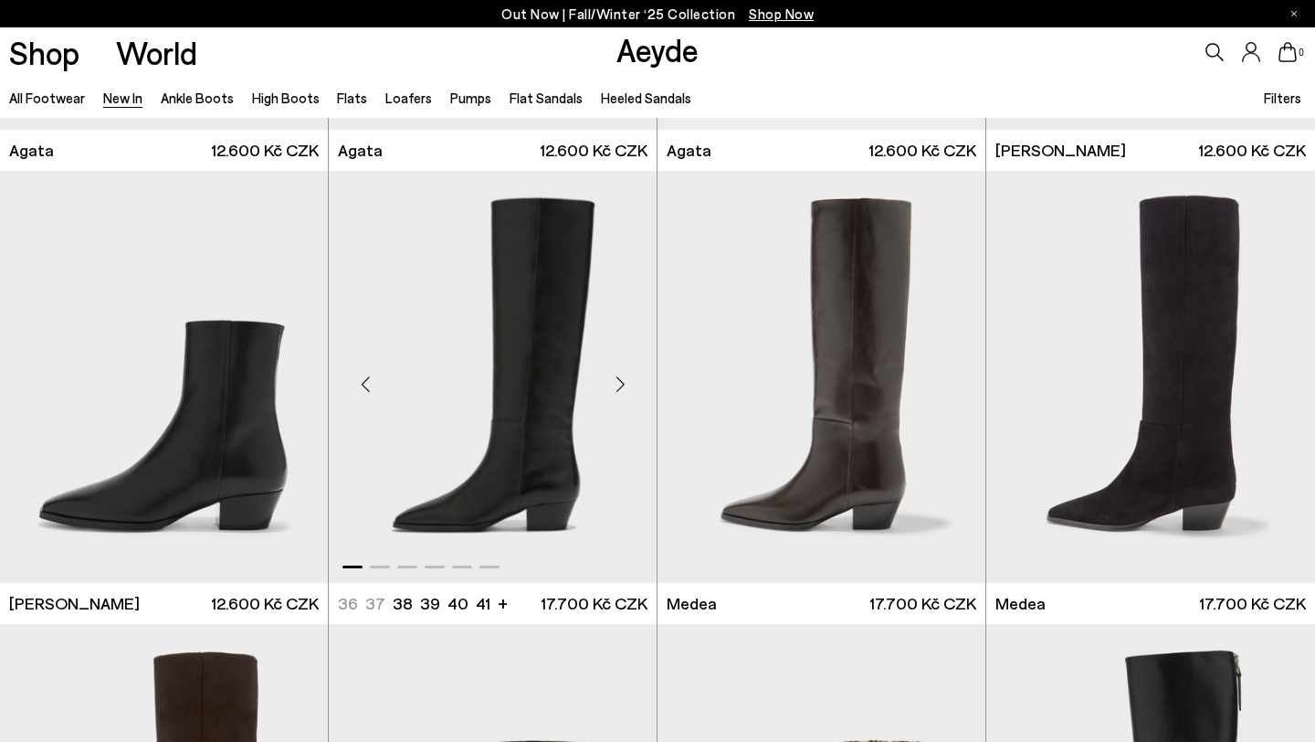
click at [620, 384] on div "Next slide" at bounding box center [620, 384] width 55 height 55
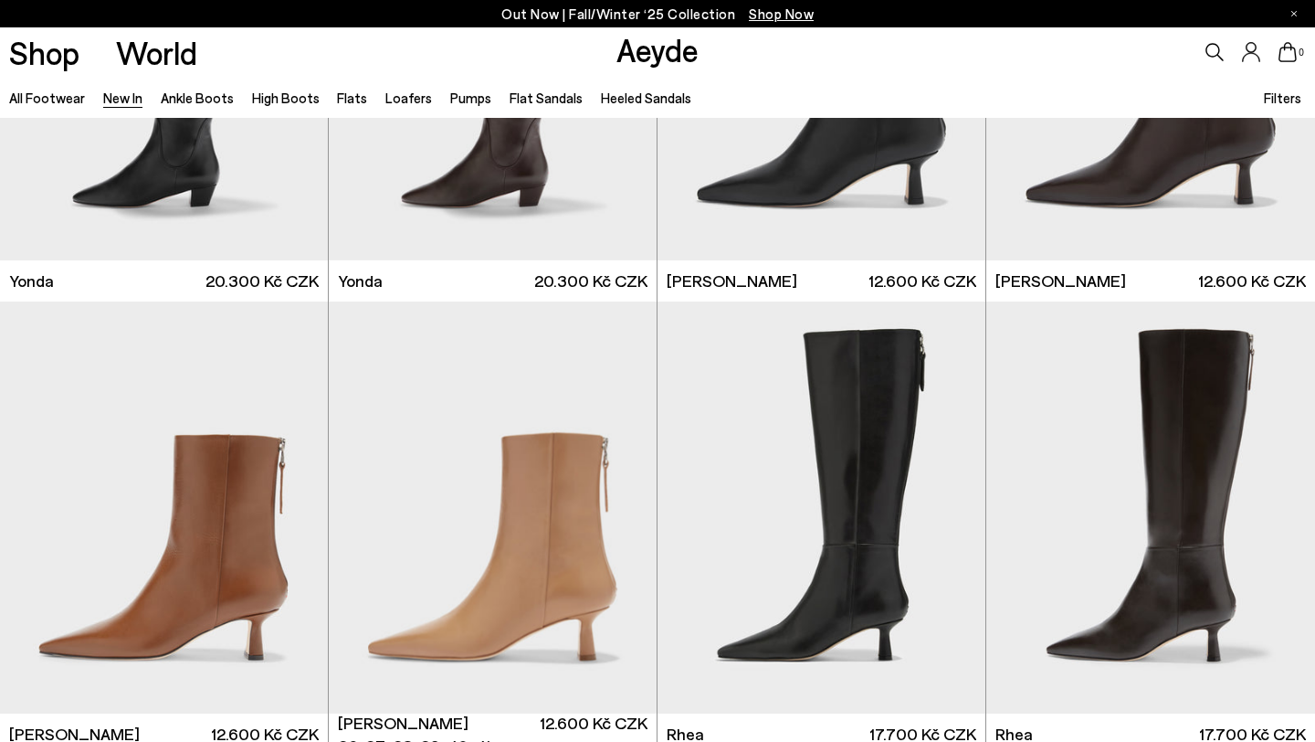
scroll to position [2992, 0]
